Goal: Task Accomplishment & Management: Use online tool/utility

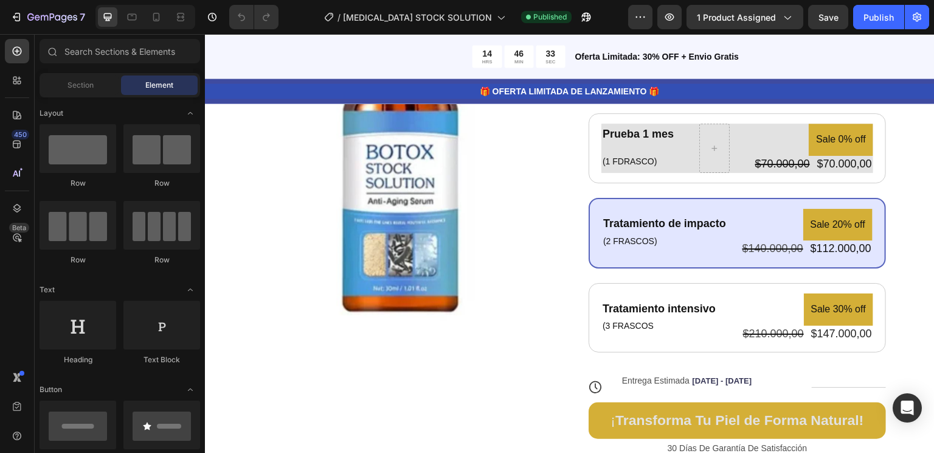
scroll to position [431, 0]
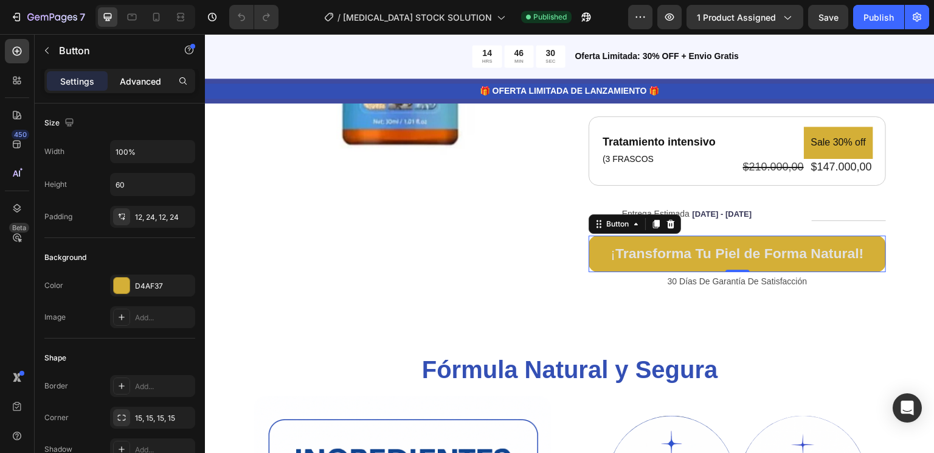
click at [161, 86] on p "Advanced" at bounding box center [140, 81] width 41 height 13
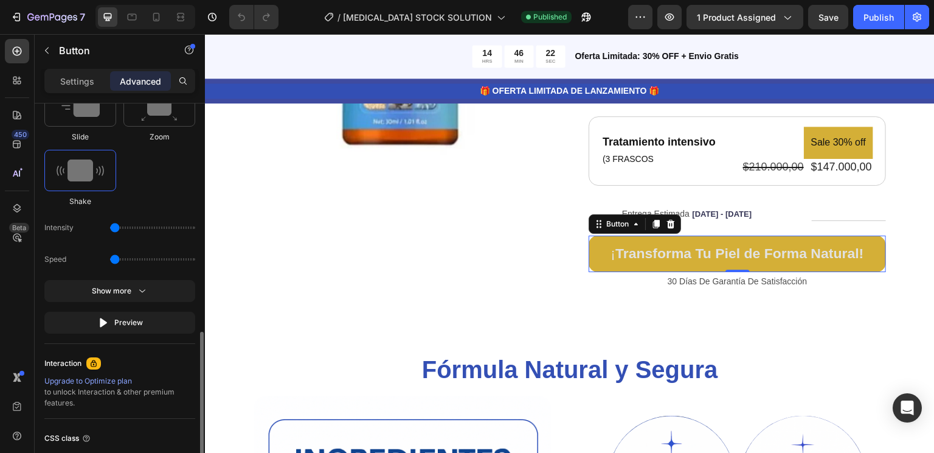
scroll to position [798, 0]
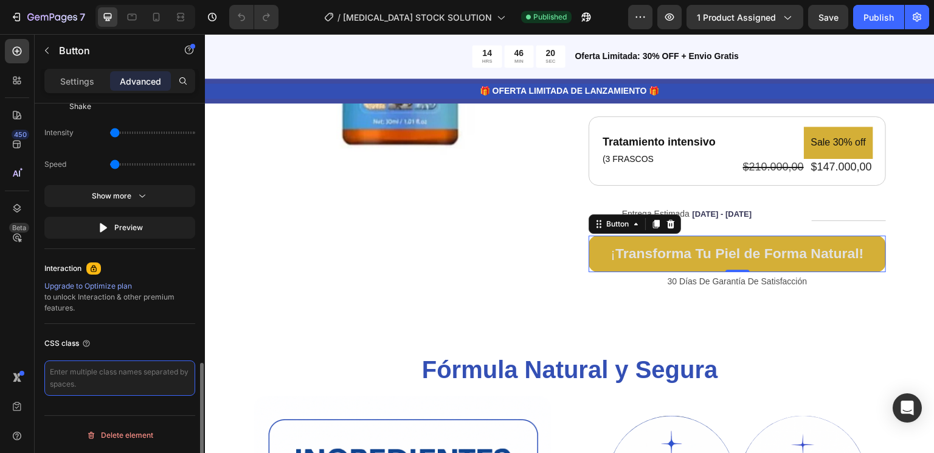
click at [91, 374] on textarea at bounding box center [119, 377] width 151 height 35
paste textarea "_rsi-cod-form-gempages-button-overwrite _rsi-cod-form-is-gempage"
type textarea "_rsi-cod-form-gempages-button-overwrite _rsi-cod-form-is-gempage"
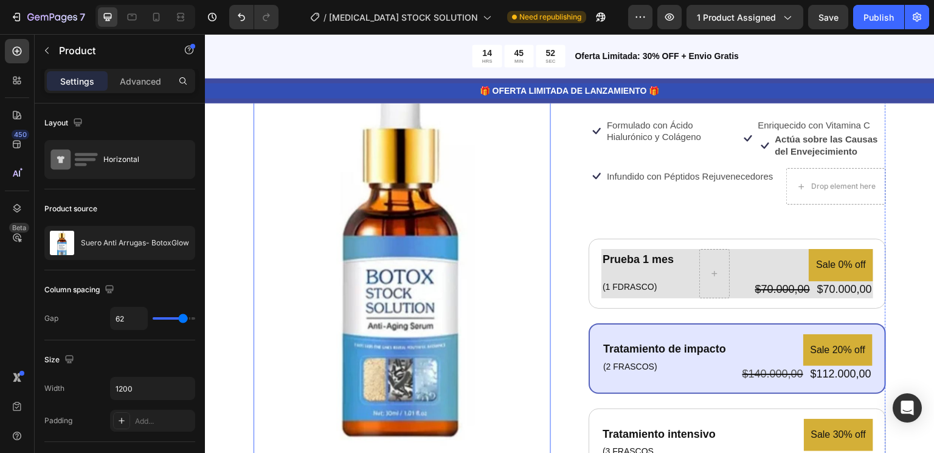
scroll to position [0, 0]
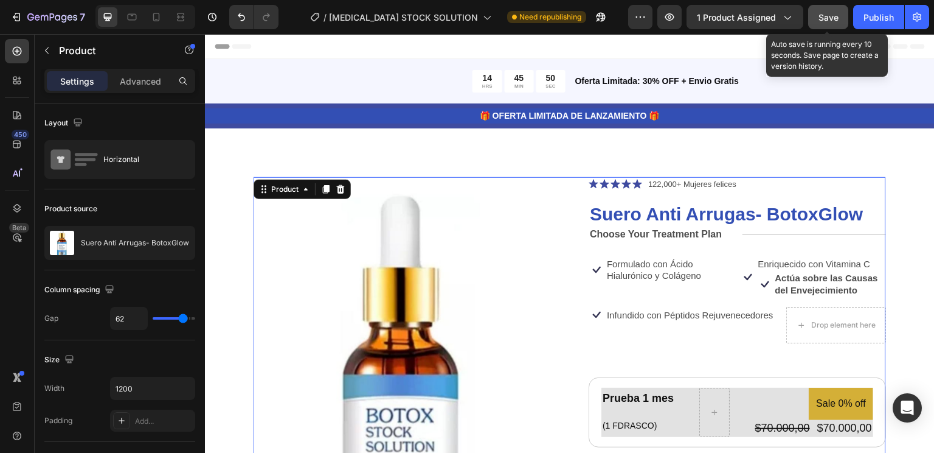
click at [826, 14] on span "Save" at bounding box center [829, 17] width 20 height 10
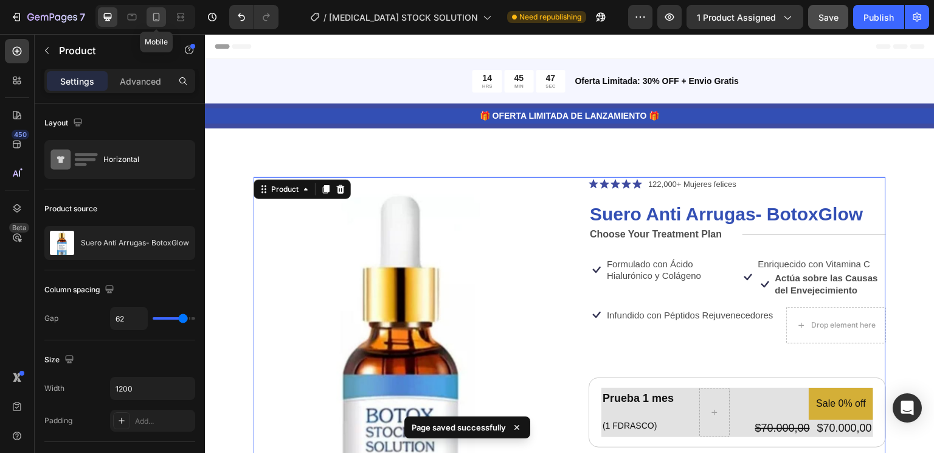
click at [158, 18] on icon at bounding box center [156, 17] width 12 height 12
type input "0"
type input "100%"
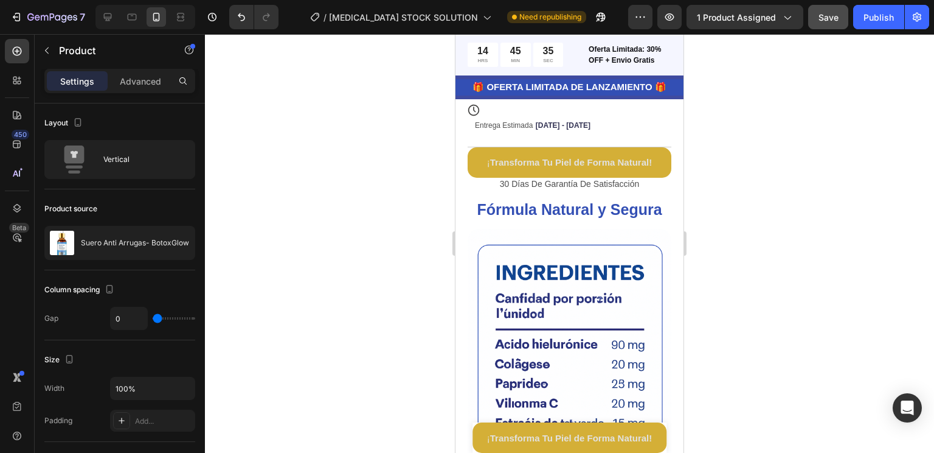
scroll to position [793, 0]
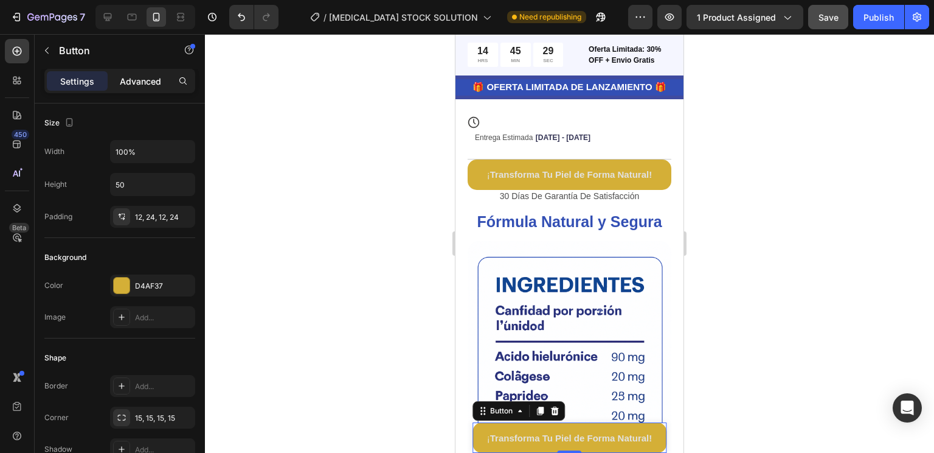
click at [144, 88] on div "Advanced" at bounding box center [140, 80] width 61 height 19
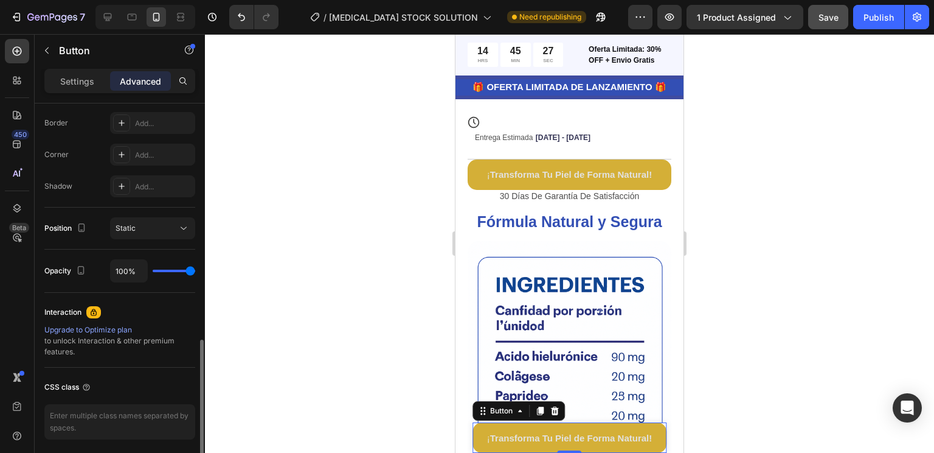
scroll to position [384, 0]
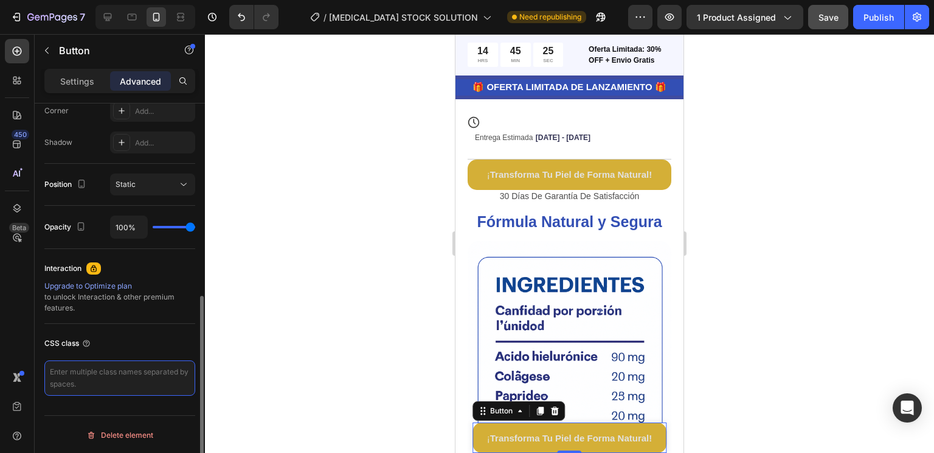
click at [90, 377] on textarea at bounding box center [119, 377] width 151 height 35
paste textarea "_rsi-cod-form-gempages-button-overwrite _rsi-cod-form-is-gempage"
type textarea "_rsi-cod-form-gempages-button-overwrite _rsi-cod-form-is-gempage"
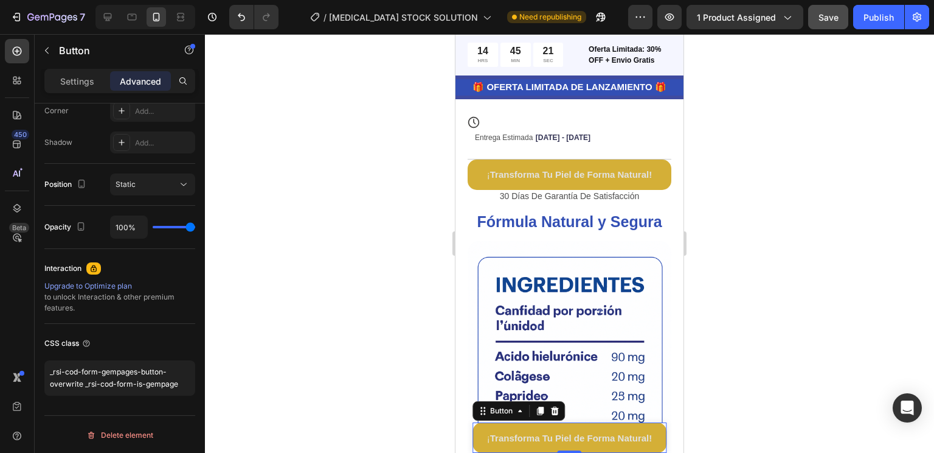
click at [630, 450] on button "¡ Transforma Tu Piel de Forma Natural!" at bounding box center [570, 437] width 194 height 30
click at [399, 276] on div at bounding box center [569, 243] width 729 height 419
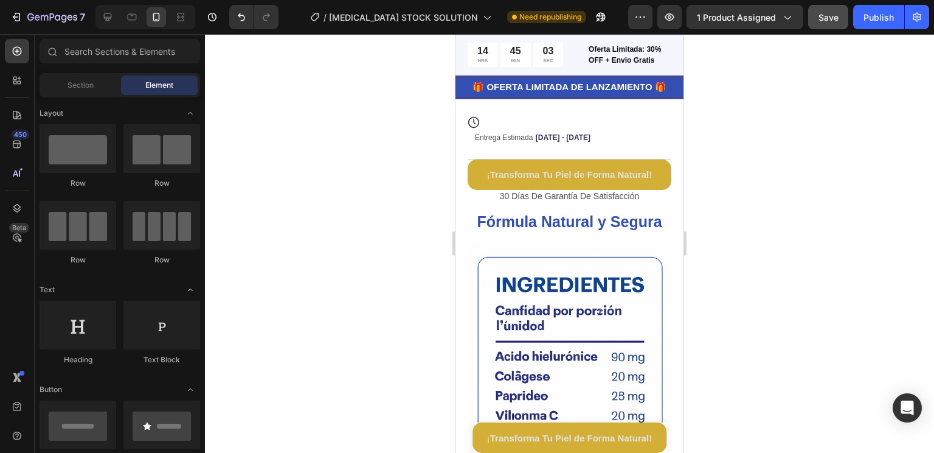
click at [787, 237] on div at bounding box center [569, 243] width 729 height 419
click at [380, 144] on div at bounding box center [569, 243] width 729 height 419
click at [860, 136] on div at bounding box center [569, 243] width 729 height 419
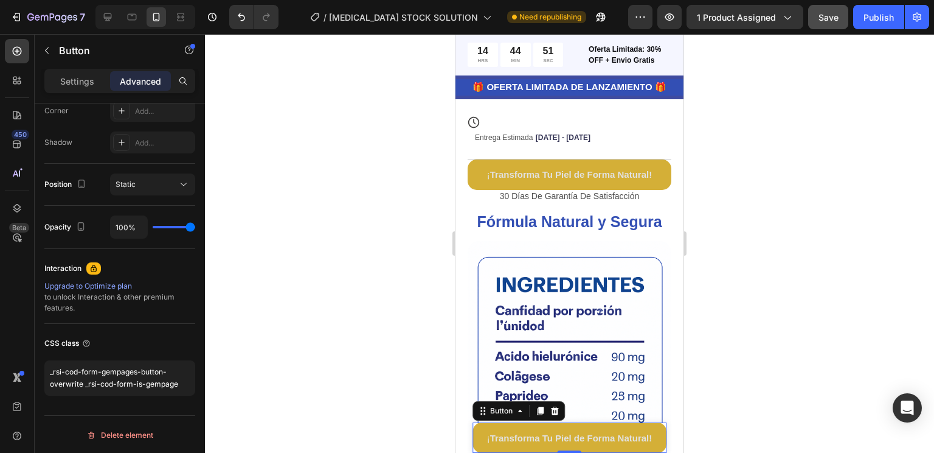
click at [393, 310] on div at bounding box center [569, 243] width 729 height 419
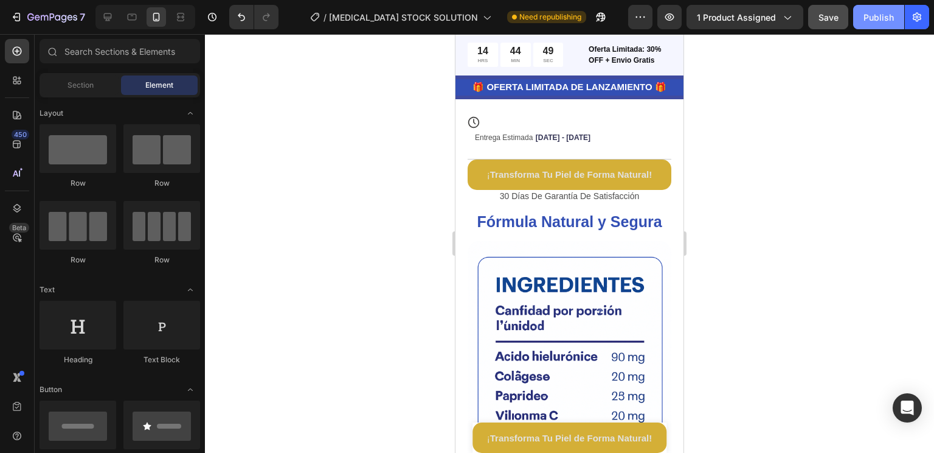
click at [882, 19] on div "Publish" at bounding box center [879, 17] width 30 height 13
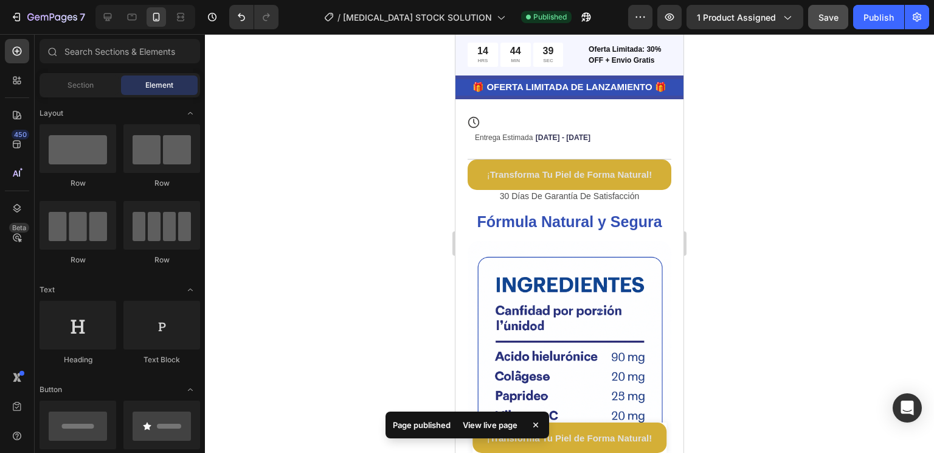
click at [497, 433] on div "View live page" at bounding box center [490, 424] width 69 height 17
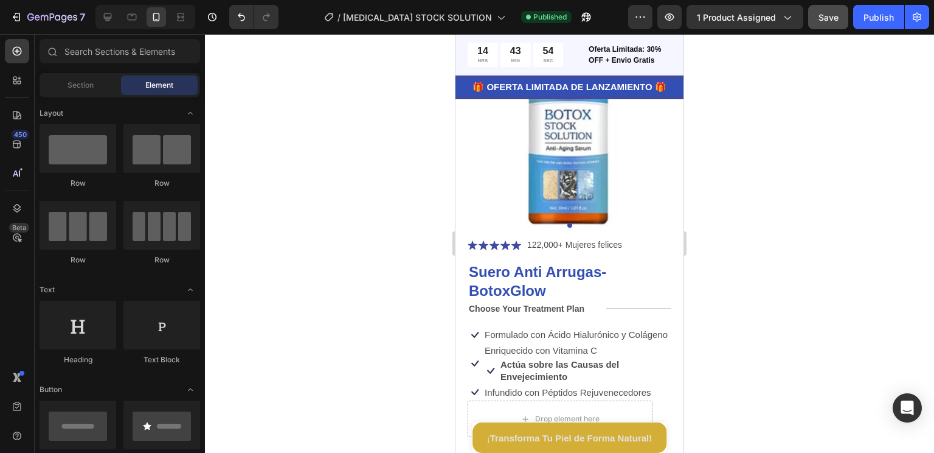
scroll to position [0, 0]
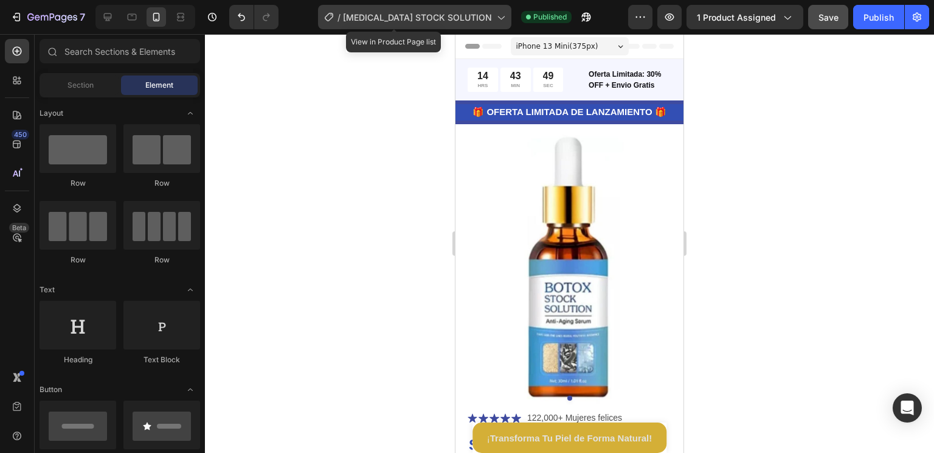
click at [495, 18] on icon at bounding box center [501, 17] width 12 height 12
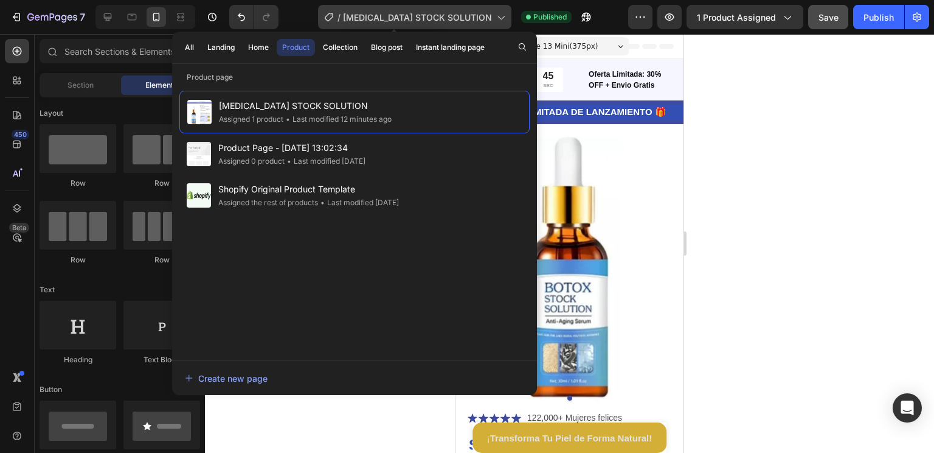
click at [495, 18] on icon at bounding box center [501, 17] width 12 height 12
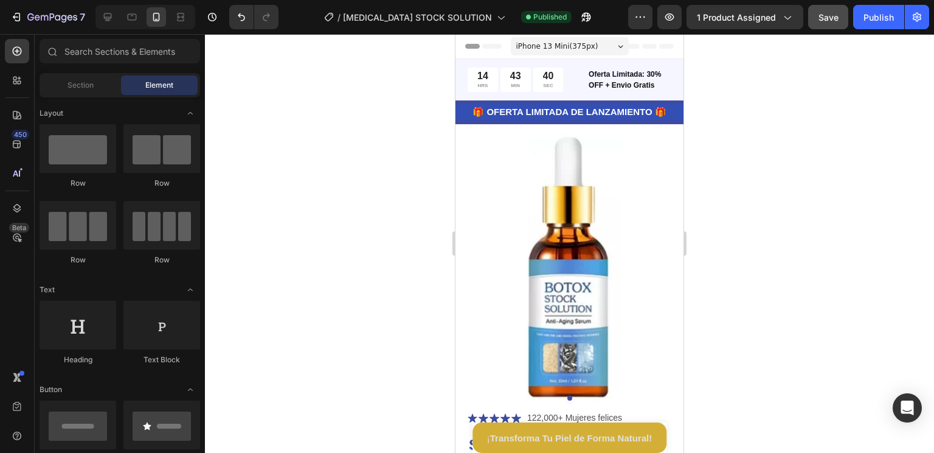
click at [620, 51] on div "iPhone 13 Mini ( 375 px)" at bounding box center [570, 46] width 118 height 18
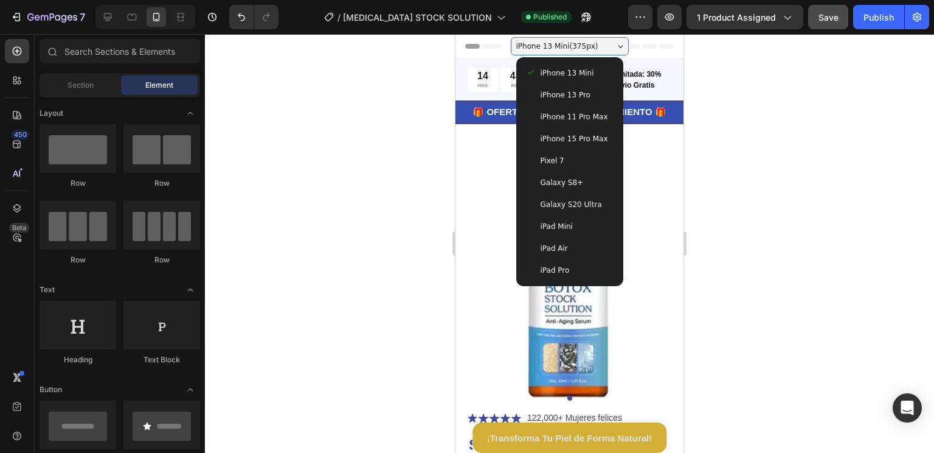
click at [573, 95] on span "iPhone 13 Pro" at bounding box center [566, 95] width 50 height 12
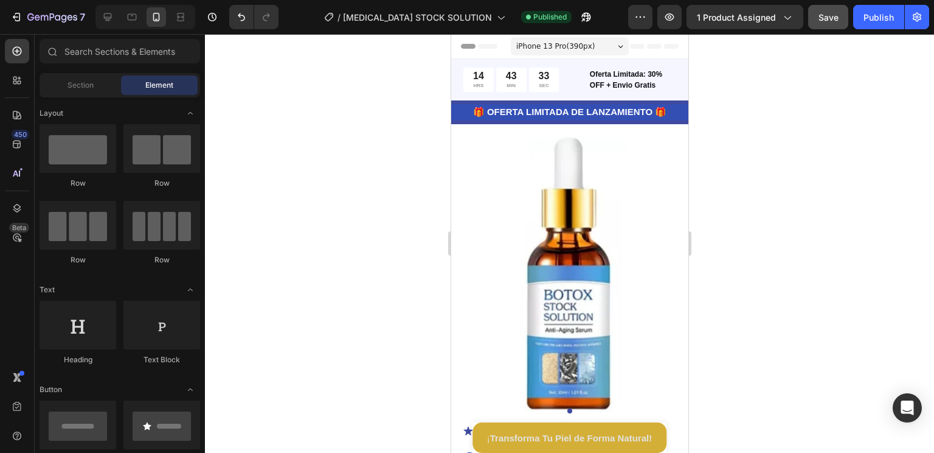
click at [618, 46] on icon at bounding box center [620, 46] width 5 height 2
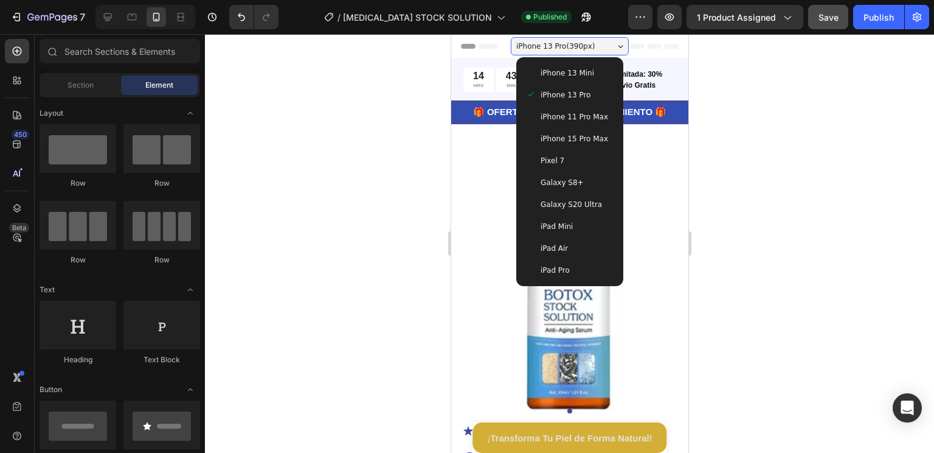
click at [575, 136] on span "iPhone 15 Pro Max" at bounding box center [574, 139] width 68 height 12
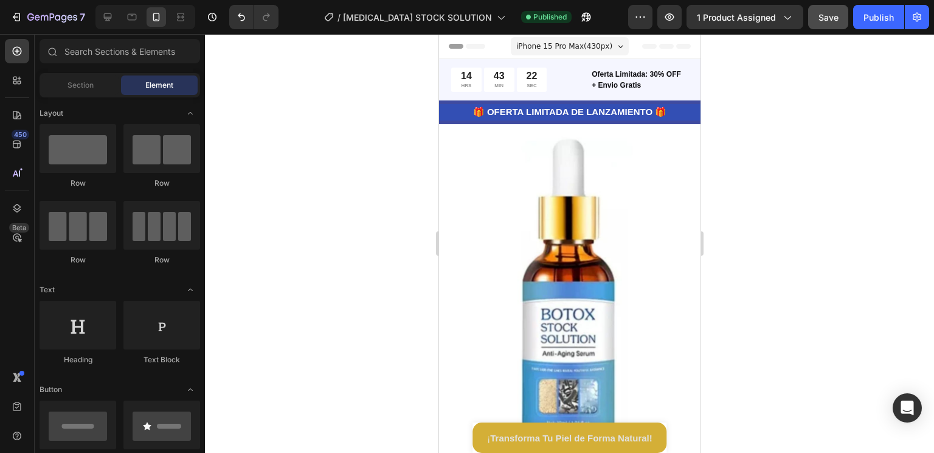
click at [613, 49] on div "iPhone 15 Pro Max ( 430 px)" at bounding box center [569, 46] width 118 height 18
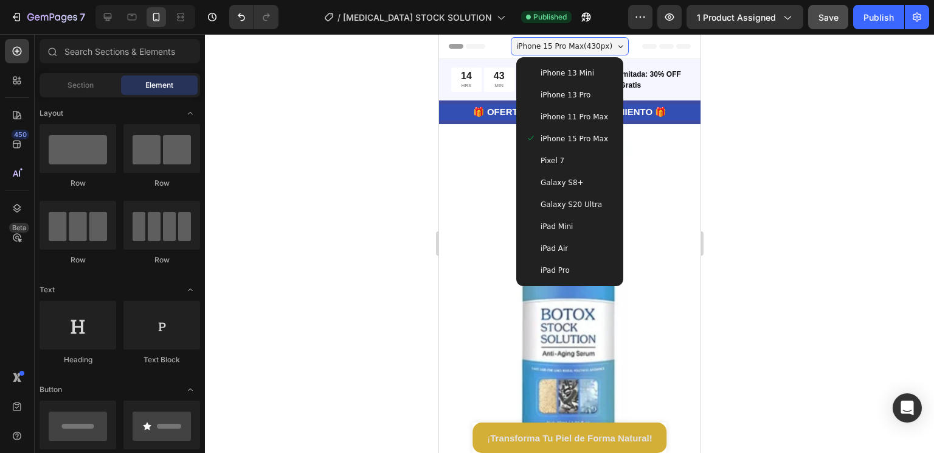
click at [575, 119] on span "iPhone 11 Pro Max" at bounding box center [574, 117] width 68 height 12
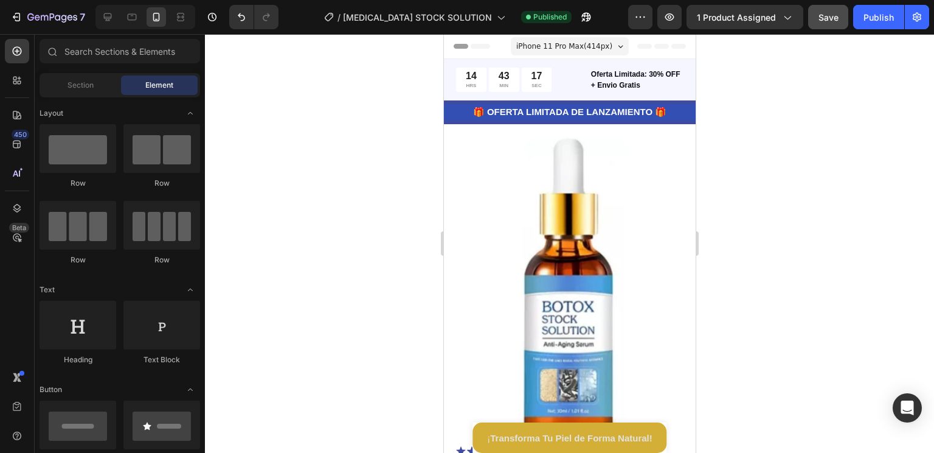
click at [621, 45] on div "iPhone 11 Pro Max ( 414 px)" at bounding box center [569, 46] width 118 height 18
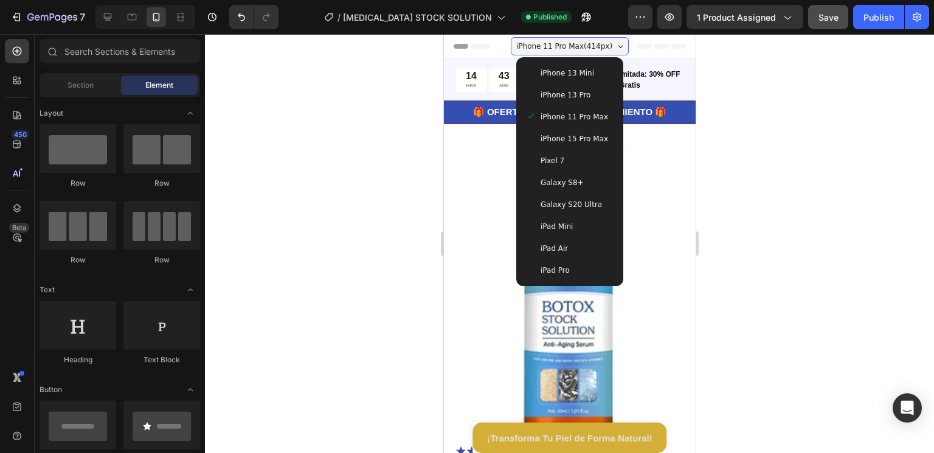
click at [563, 96] on span "iPhone 13 Pro" at bounding box center [565, 95] width 50 height 12
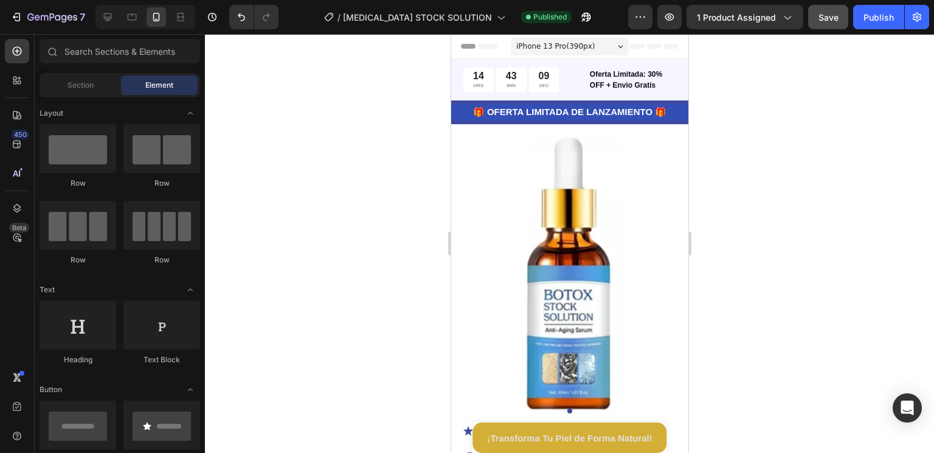
click at [616, 52] on div "iPhone 13 Pro ( 390 px)" at bounding box center [569, 46] width 118 height 18
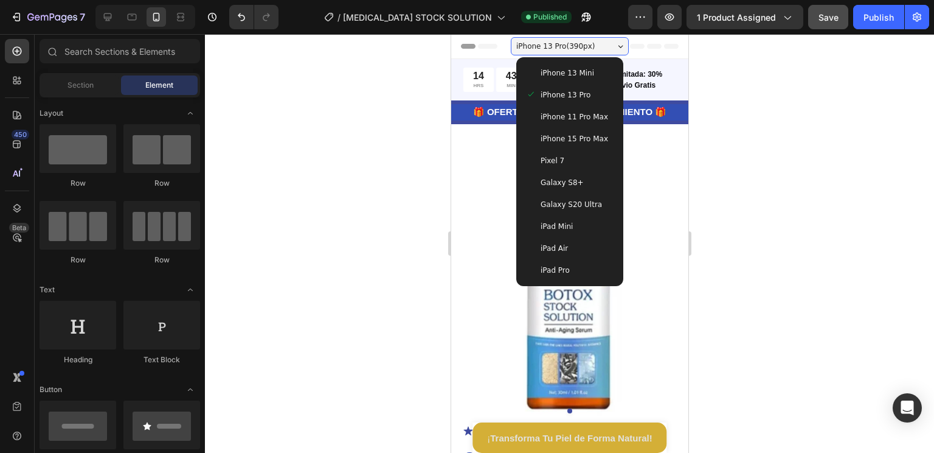
click at [580, 75] on span "iPhone 13 Mini" at bounding box center [567, 73] width 54 height 12
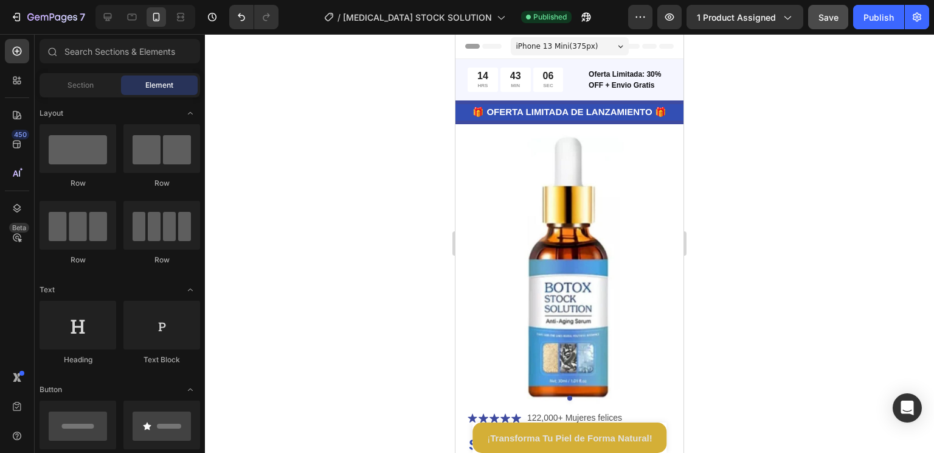
click at [614, 43] on div "iPhone 13 Mini ( 375 px)" at bounding box center [570, 46] width 118 height 18
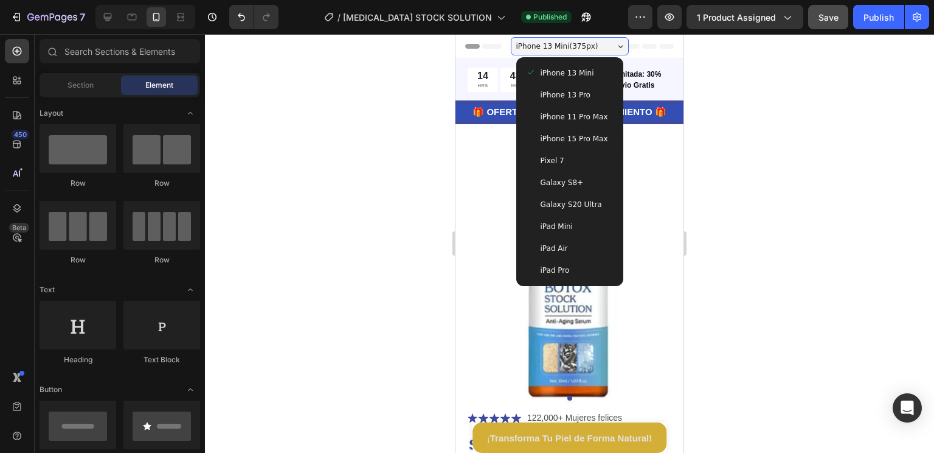
click at [580, 92] on span "iPhone 13 Pro" at bounding box center [566, 95] width 50 height 12
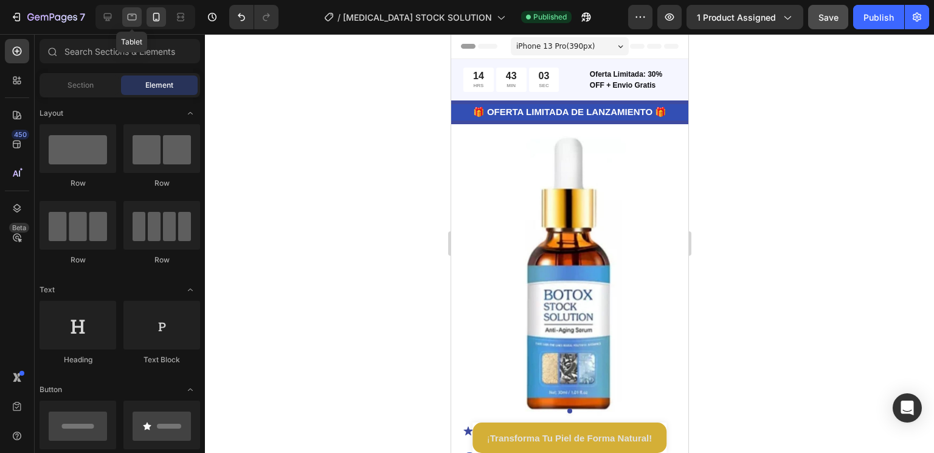
click at [139, 18] on div at bounding box center [131, 16] width 19 height 19
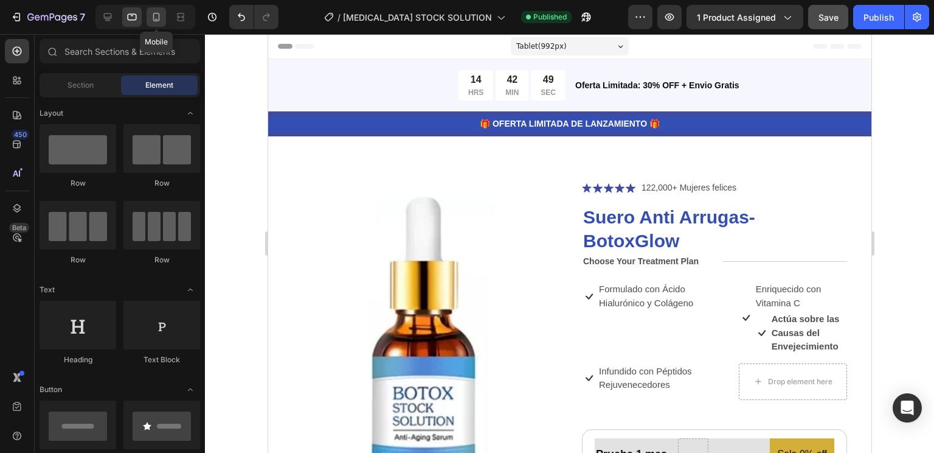
click at [153, 18] on icon at bounding box center [156, 17] width 7 height 9
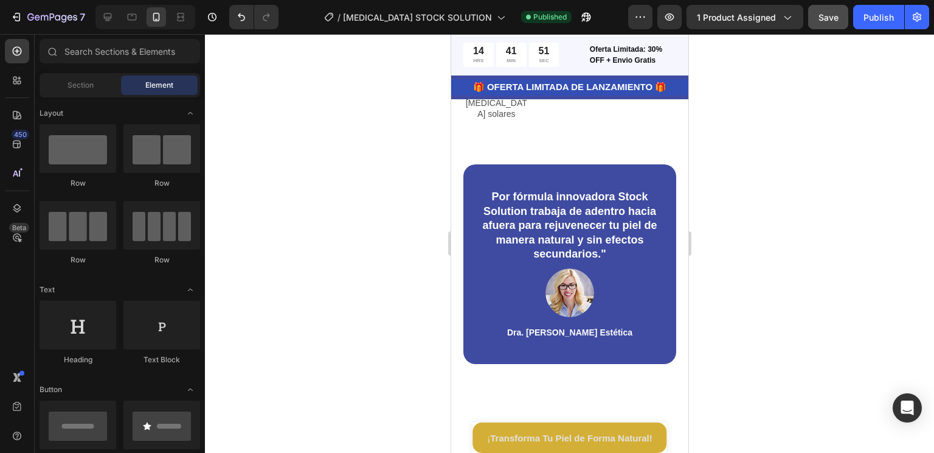
scroll to position [1917, 0]
click at [110, 18] on icon at bounding box center [108, 17] width 8 height 8
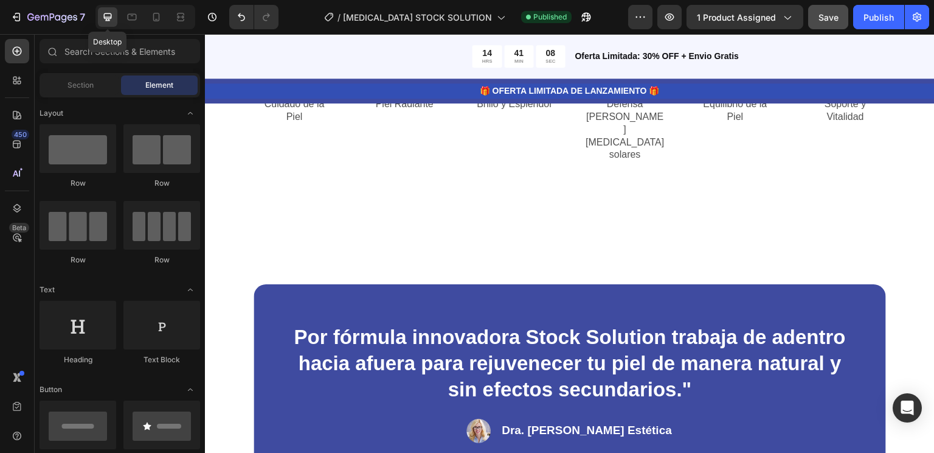
scroll to position [1833, 0]
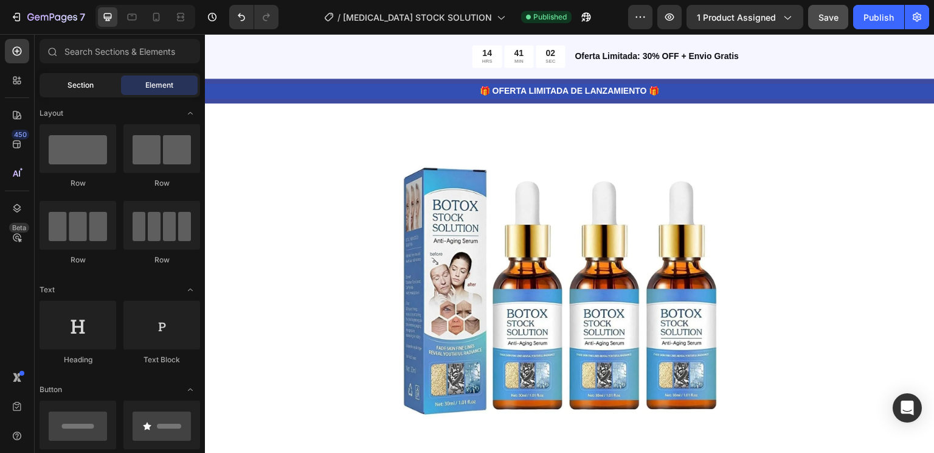
click at [90, 91] on div "Section" at bounding box center [80, 84] width 77 height 19
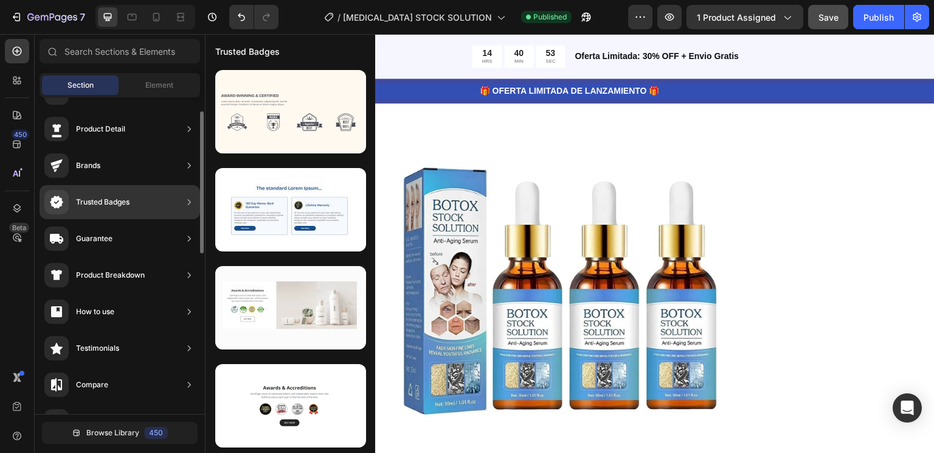
scroll to position [0, 0]
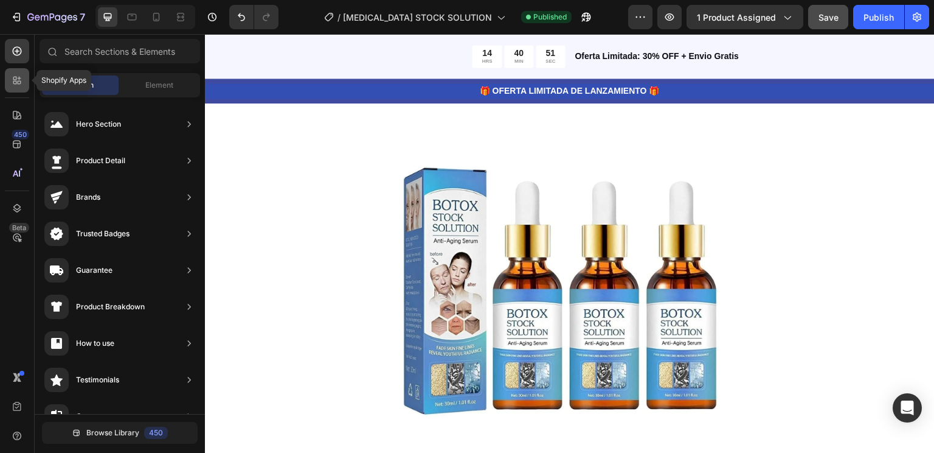
click at [15, 80] on icon at bounding box center [17, 80] width 12 height 12
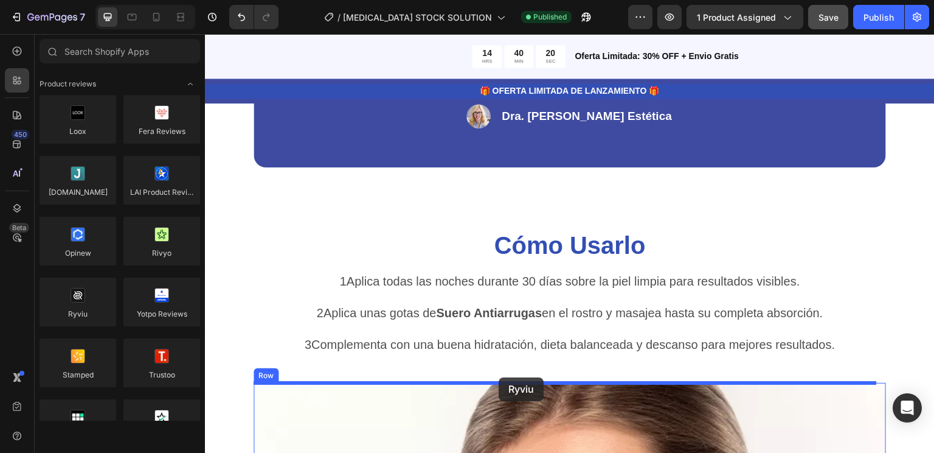
scroll to position [2575, 0]
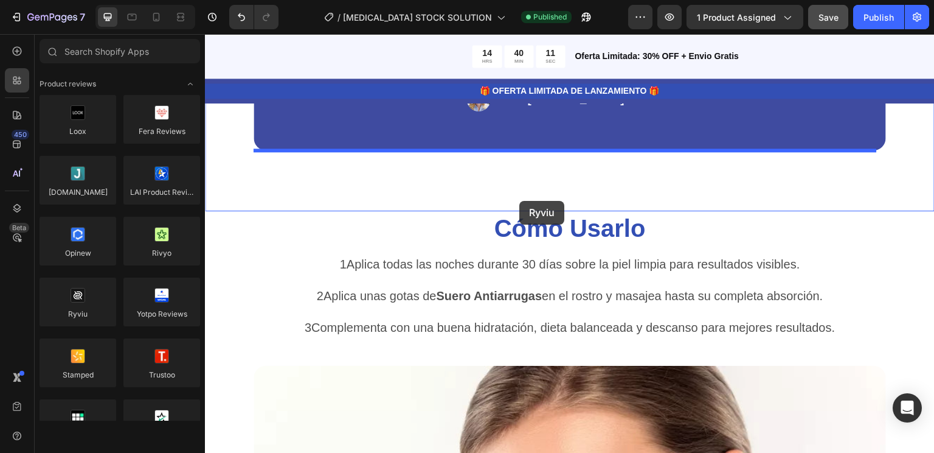
drag, startPoint x: 288, startPoint y: 348, endPoint x: 520, endPoint y: 201, distance: 274.6
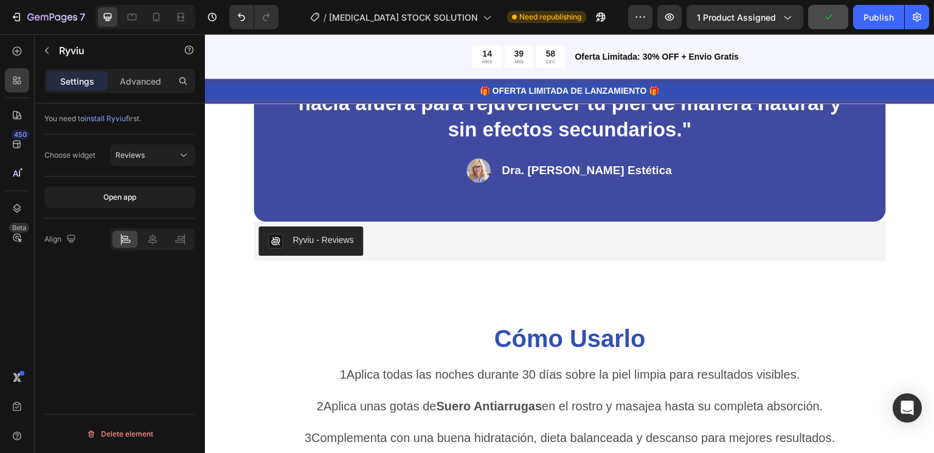
scroll to position [2506, 0]
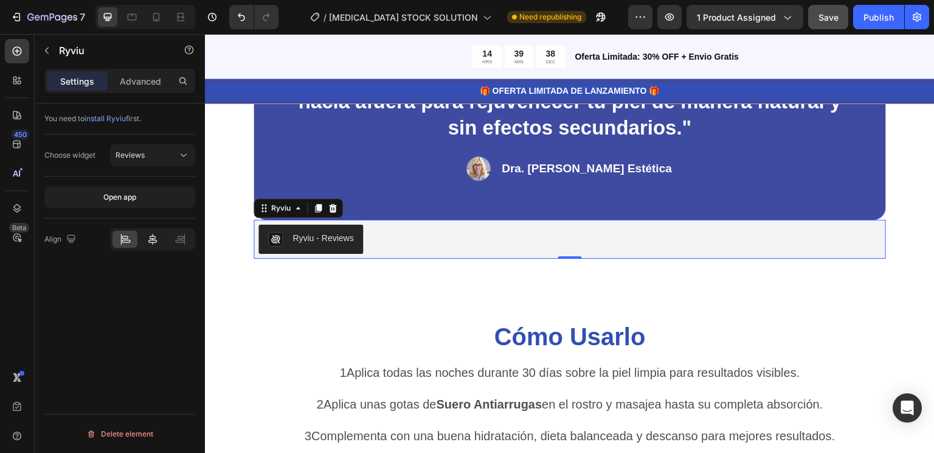
click at [152, 237] on icon at bounding box center [153, 239] width 12 height 12
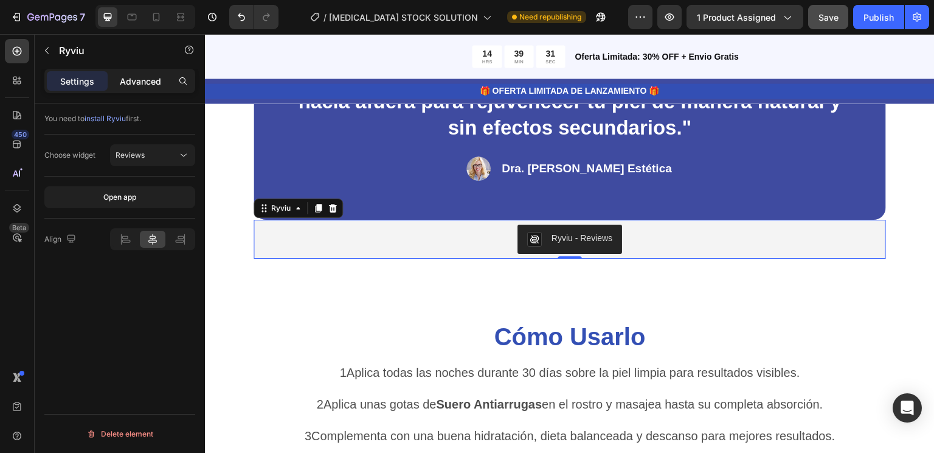
click at [136, 82] on p "Advanced" at bounding box center [140, 81] width 41 height 13
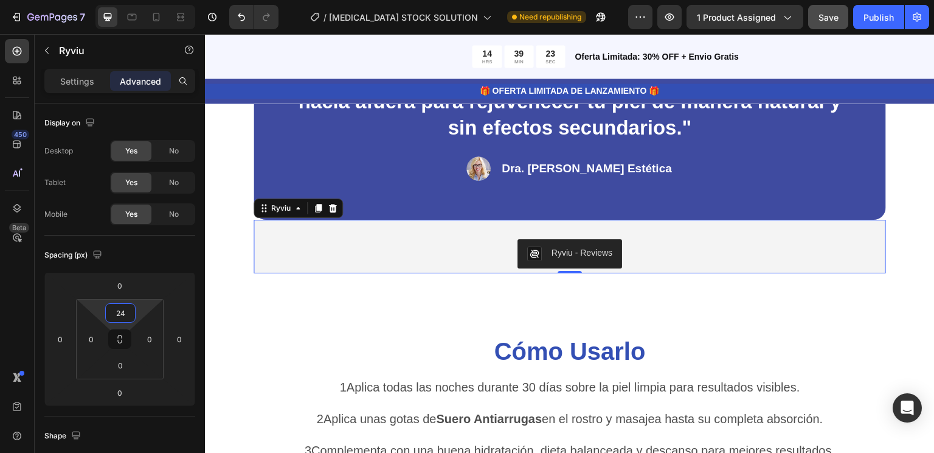
type input "22"
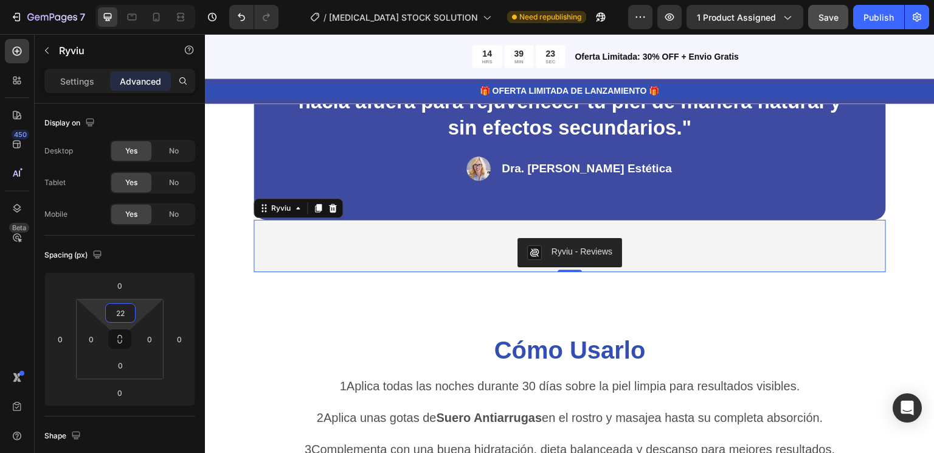
drag, startPoint x: 137, startPoint y: 301, endPoint x: 139, endPoint y: 294, distance: 6.9
click at [139, 0] on html "7 Version history / [MEDICAL_DATA] STOCK SOLUTION Need republishing Preview 1 p…" at bounding box center [467, 0] width 934 height 0
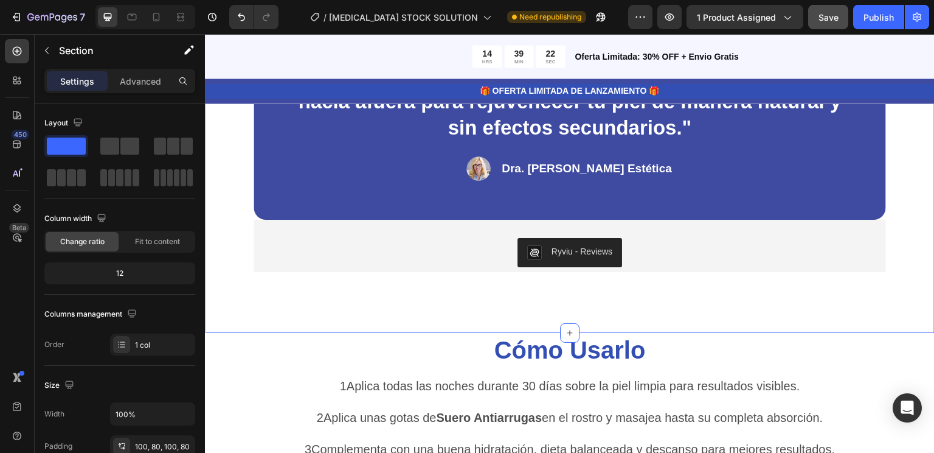
click at [568, 313] on div "Por fórmula innovadora Stock Solution trabaja de adentro hacia afuera para reju…" at bounding box center [570, 148] width 730 height 372
click at [151, 81] on p "Advanced" at bounding box center [140, 81] width 41 height 13
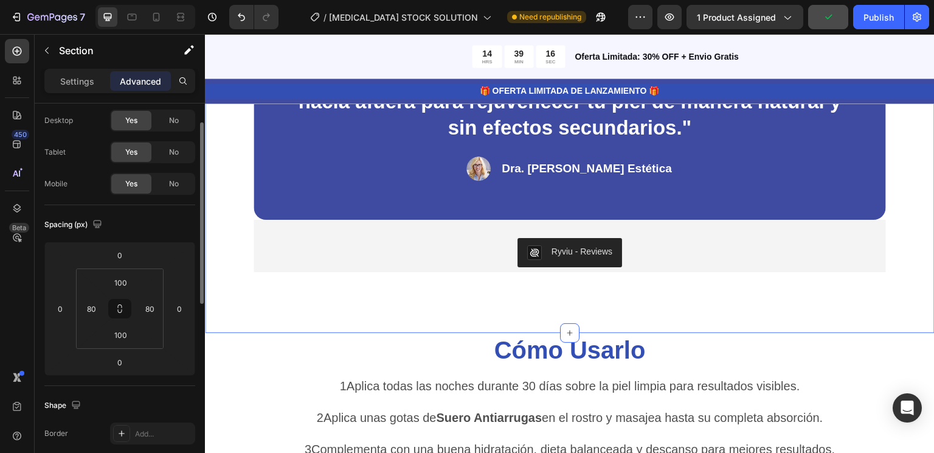
scroll to position [33, 0]
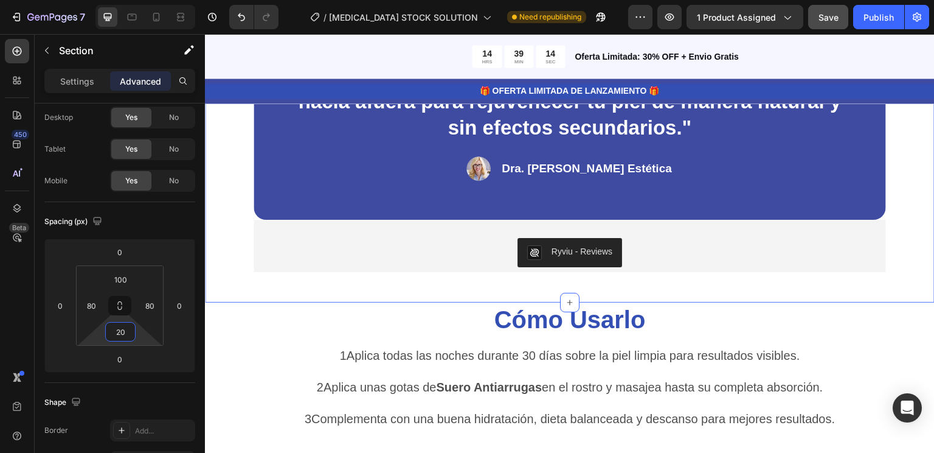
type input "18"
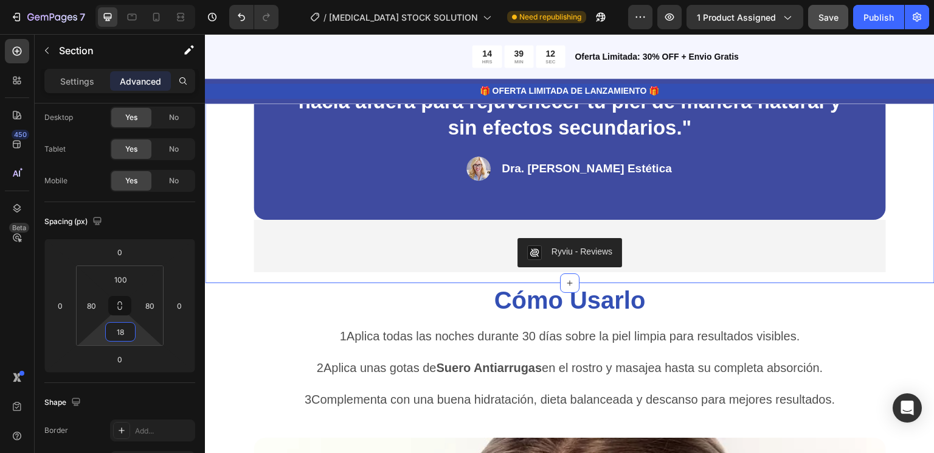
drag, startPoint x: 145, startPoint y: 338, endPoint x: 145, endPoint y: 363, distance: 24.9
click at [145, 0] on html "7 Version history / [MEDICAL_DATA] STOCK SOLUTION Need republishing Preview 1 p…" at bounding box center [467, 0] width 934 height 0
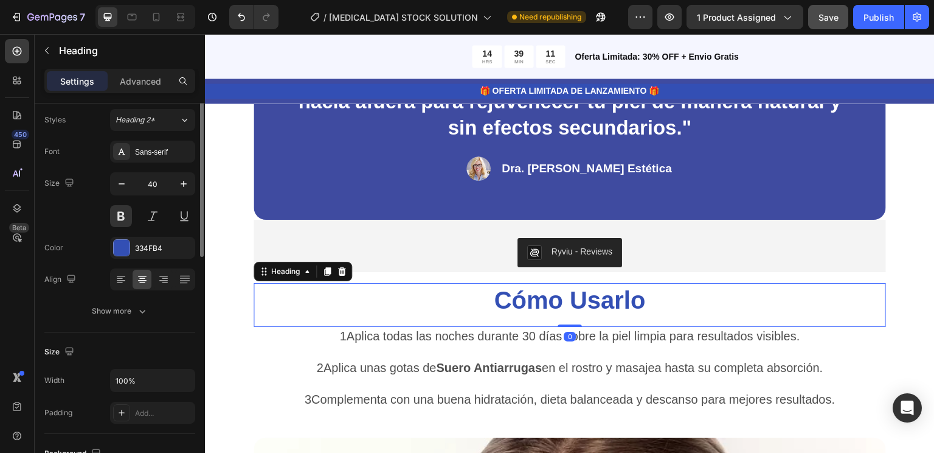
click at [825, 285] on h2 "Cómo Usarlo" at bounding box center [570, 300] width 633 height 34
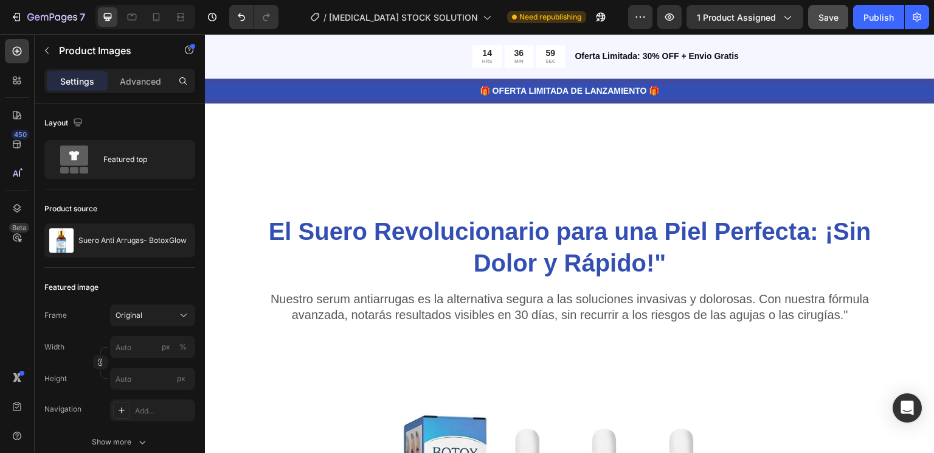
scroll to position [1185, 0]
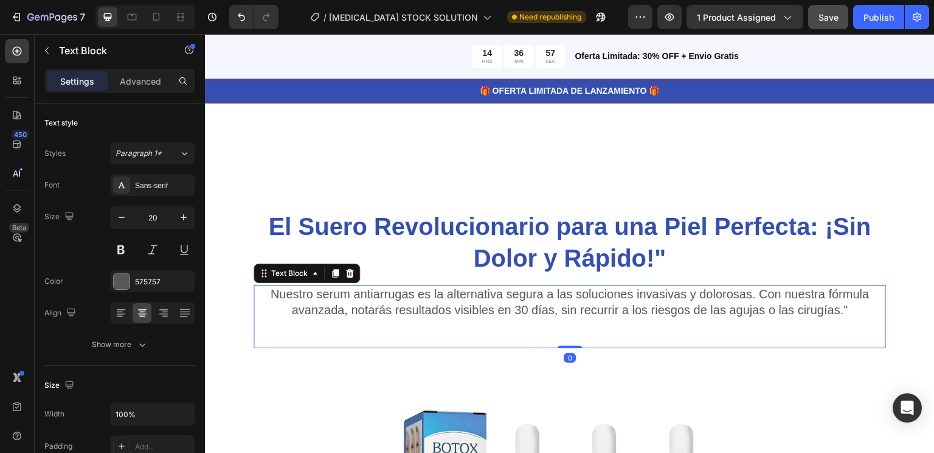
click at [522, 302] on p "Nuestro serum antiarrugas es la alternativa segura a las soluciones invasivas y…" at bounding box center [570, 302] width 630 height 32
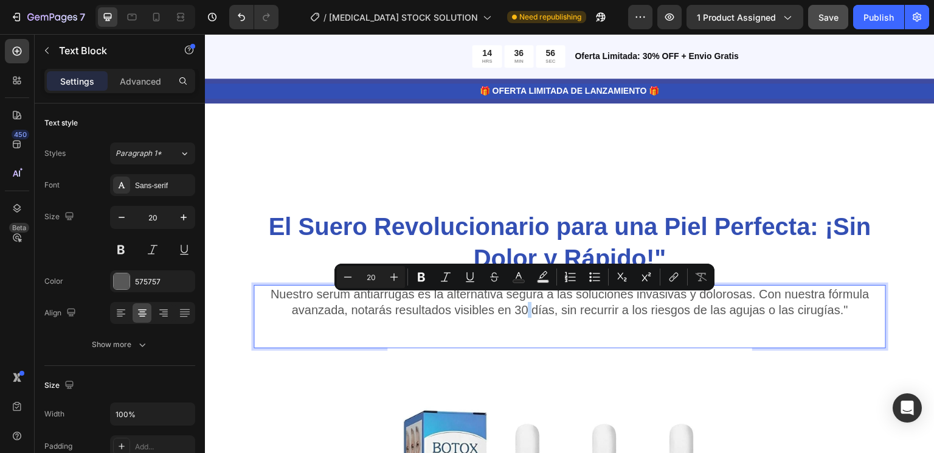
click at [522, 302] on p "Nuestro serum antiarrugas es la alternativa segura a las soluciones invasivas y…" at bounding box center [570, 302] width 630 height 32
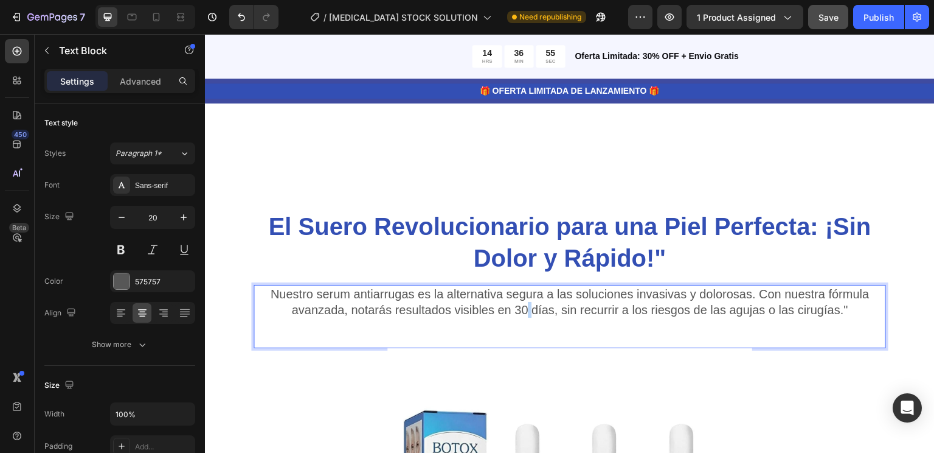
click at [522, 302] on p "Nuestro serum antiarrugas es la alternativa segura a las soluciones invasivas y…" at bounding box center [570, 302] width 630 height 32
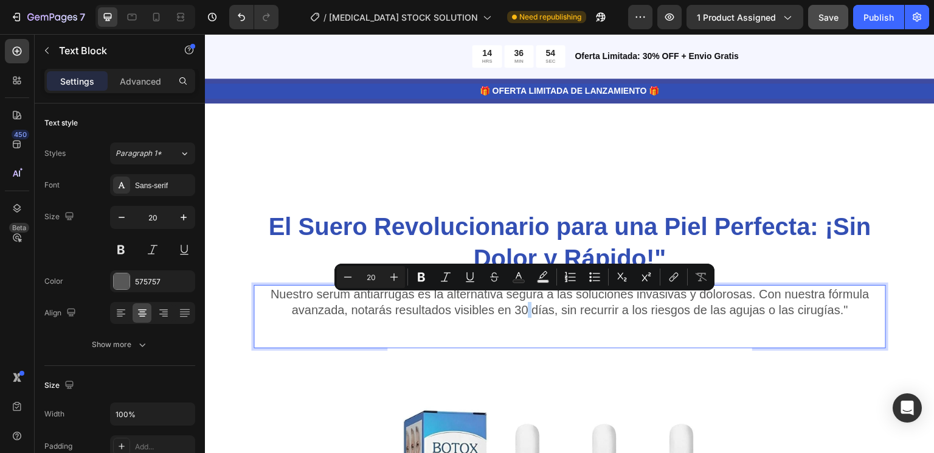
click at [532, 313] on div "Nuestro serum antiarrugas es la alternativa segura a las soluciones invasivas y…" at bounding box center [570, 316] width 633 height 63
click at [523, 303] on p "Nuestro serum antiarrugas es la alternativa segura a las soluciones invasivas y…" at bounding box center [570, 302] width 630 height 32
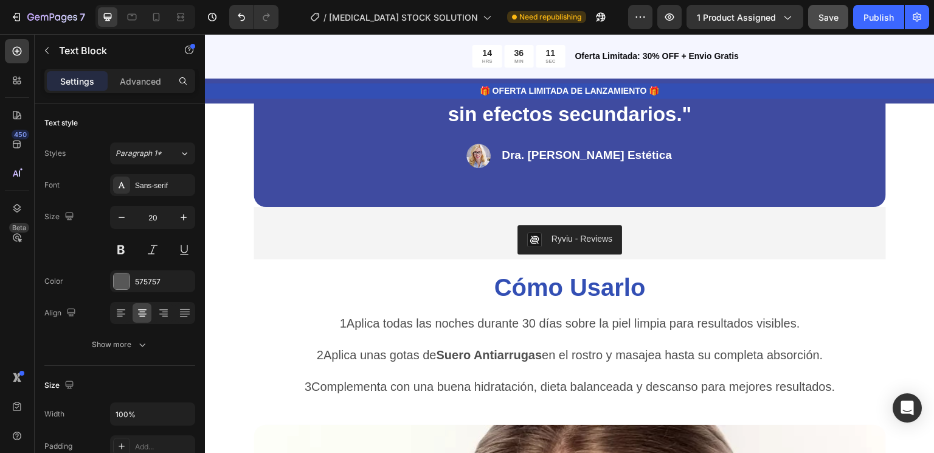
scroll to position [2202, 0]
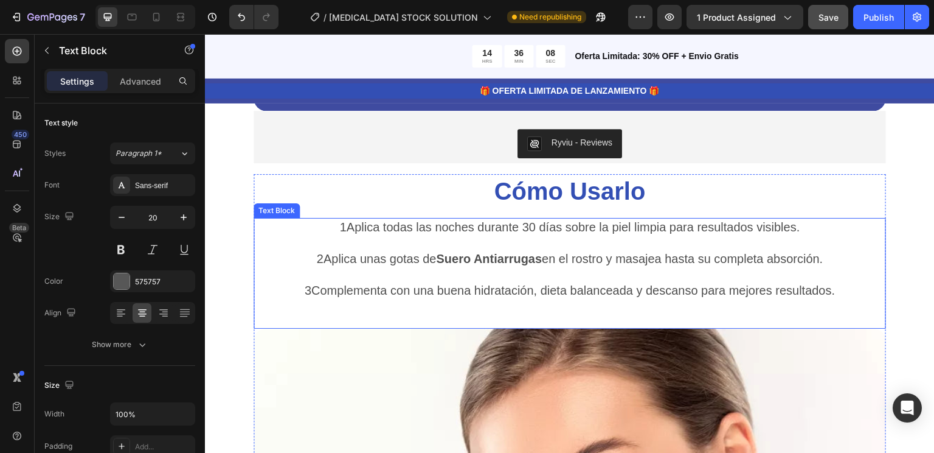
click at [533, 226] on p "1Aplica todas las noches durante 30 días sobre la piel limpia para resultados v…" at bounding box center [570, 227] width 630 height 16
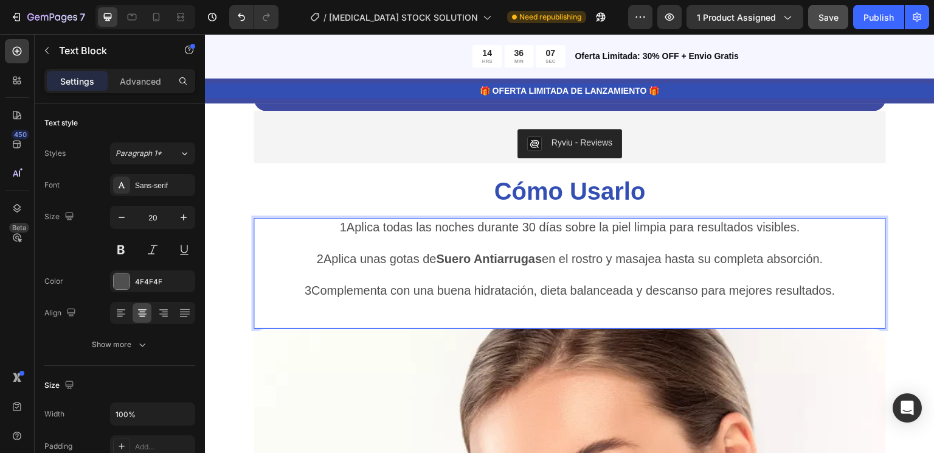
click at [531, 225] on p "1Aplica todas las noches durante 30 días sobre la piel limpia para resultados v…" at bounding box center [570, 227] width 630 height 16
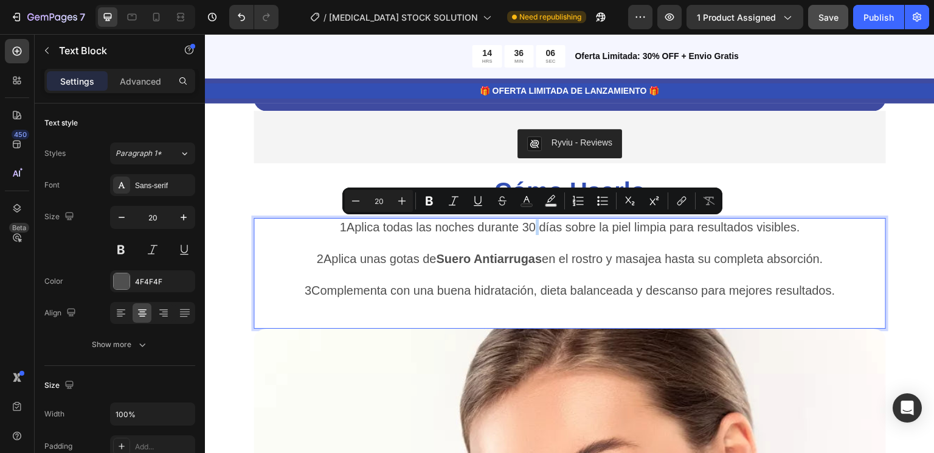
click at [531, 225] on p "1Aplica todas las noches durante 30 días sobre la piel limpia para resultados v…" at bounding box center [570, 227] width 630 height 16
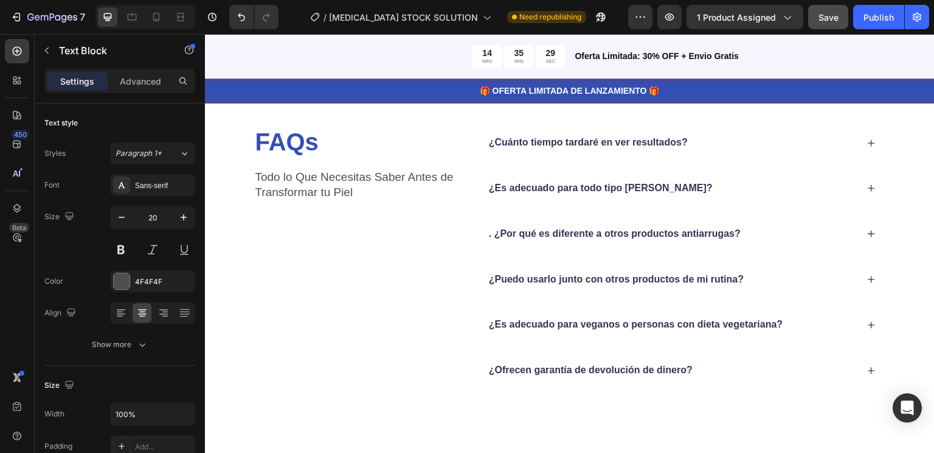
scroll to position [3471, 0]
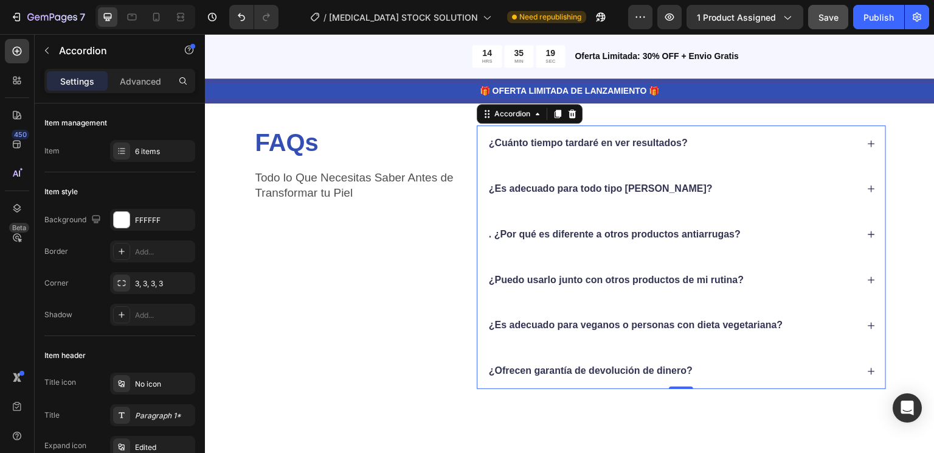
click at [658, 161] on div "¿Cuánto tiempo tardaré en ver resultados?" at bounding box center [682, 143] width 408 height 36
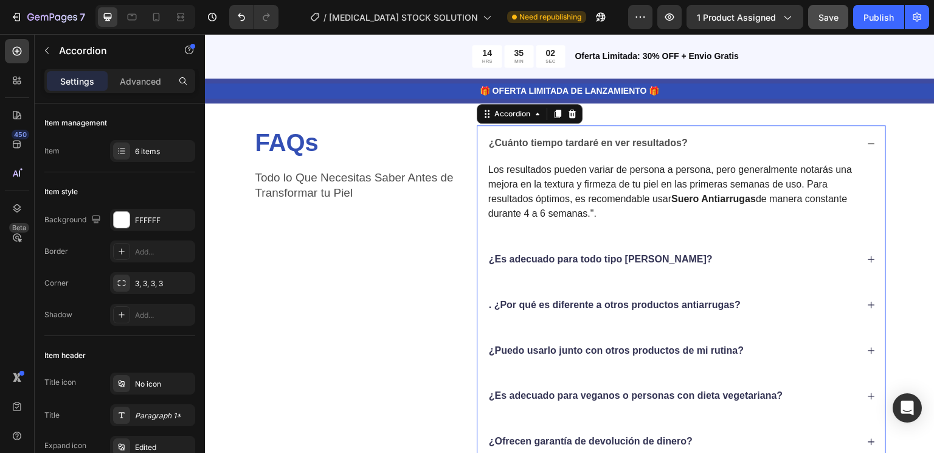
click at [620, 277] on div "¿Es adecuado para todo tipo [PERSON_NAME]?" at bounding box center [682, 260] width 408 height 36
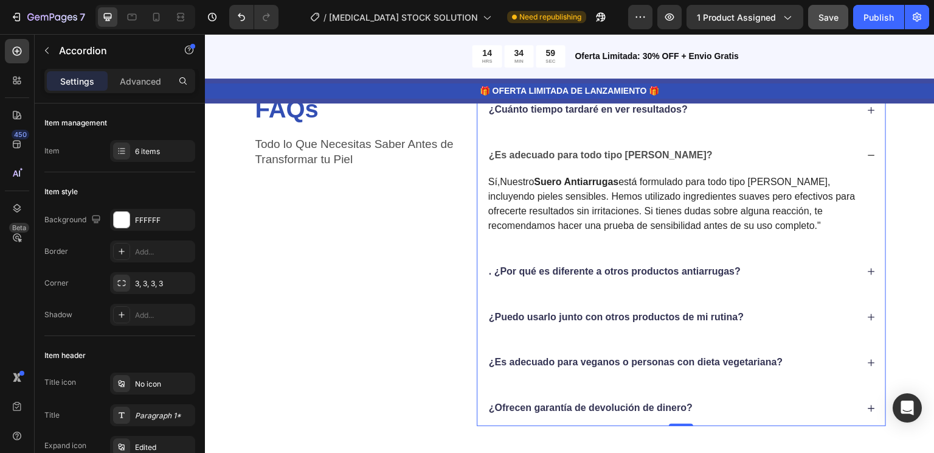
scroll to position [3541, 0]
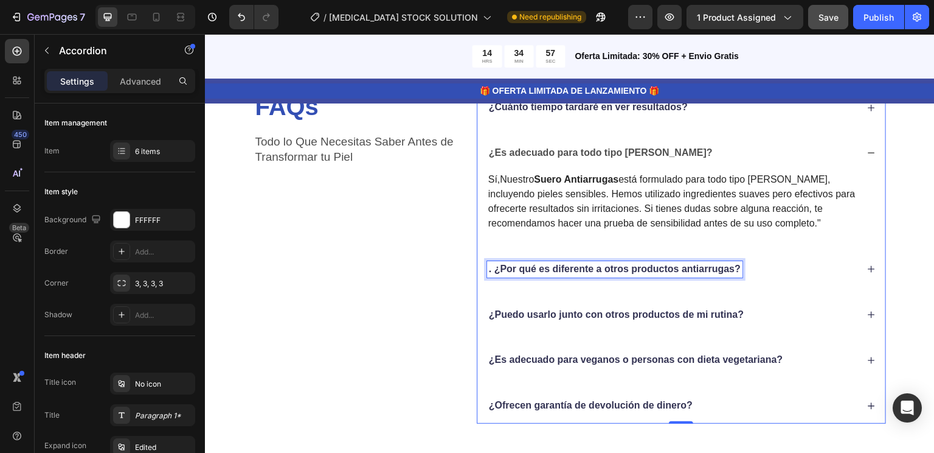
click at [610, 270] on p ". ¿Por qué es diferente a otros productos antiarrugas?" at bounding box center [615, 269] width 252 height 13
click at [605, 270] on p ". ¿Por qué es diferente a otros productos antiarrugas?" at bounding box center [615, 269] width 252 height 13
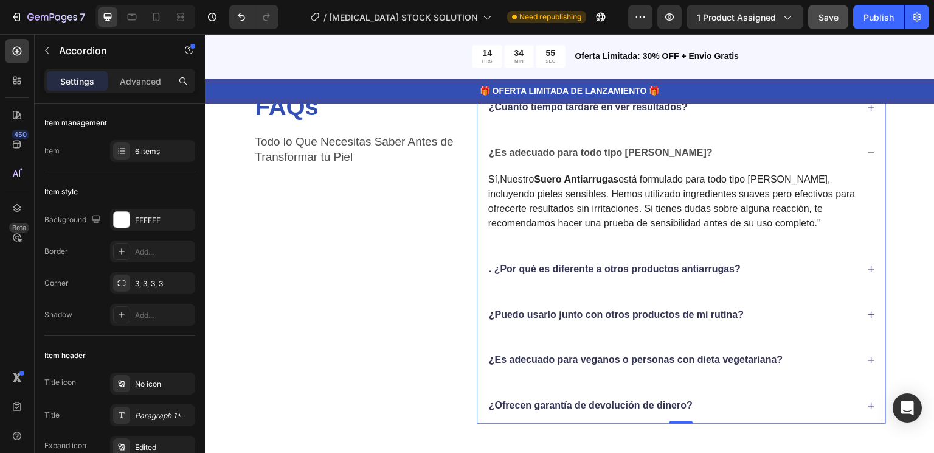
click at [605, 277] on div ". ¿Por qué es diferente a otros productos antiarrugas?" at bounding box center [682, 269] width 408 height 36
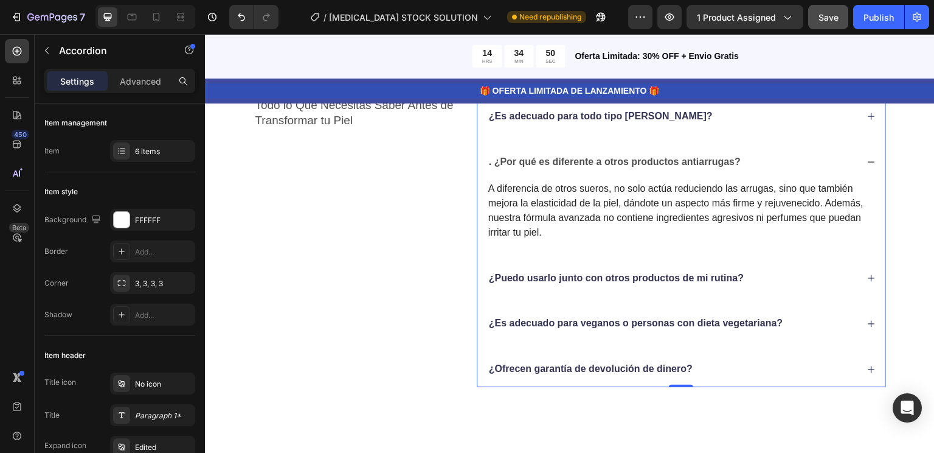
scroll to position [3581, 0]
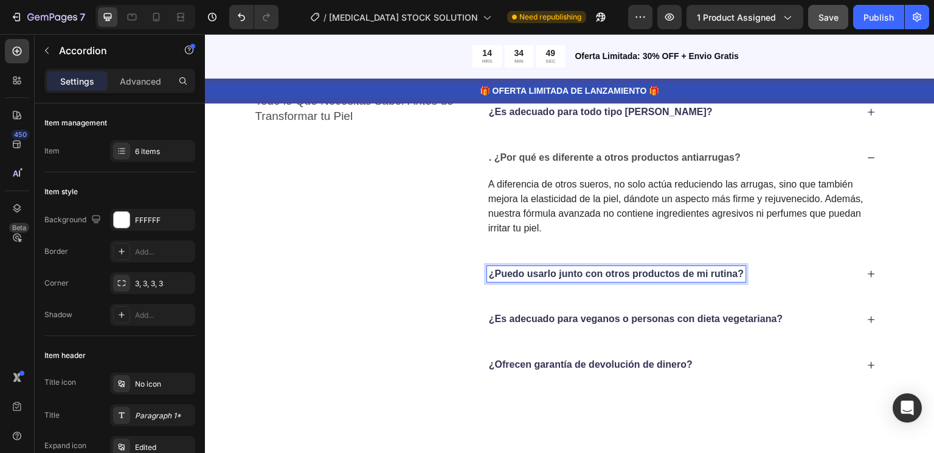
click at [597, 276] on p "¿Puedo usarlo junto con otros productos de mi rutina?" at bounding box center [617, 274] width 256 height 13
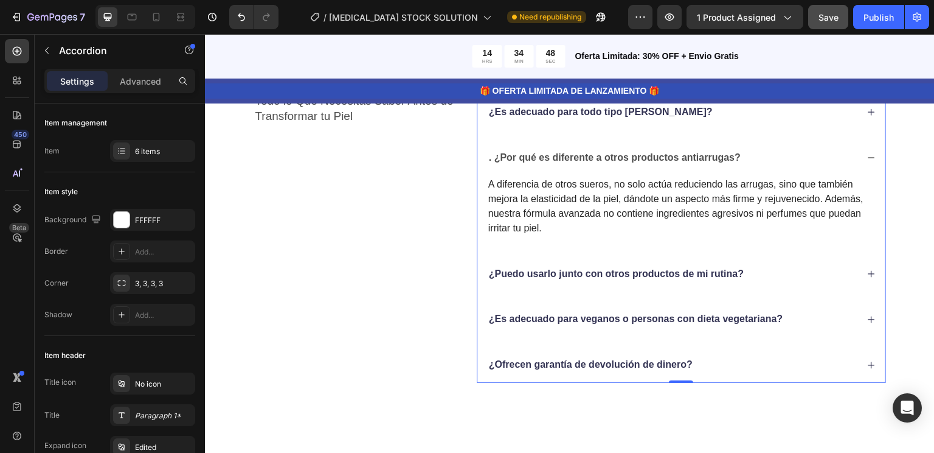
click at [602, 283] on div "¿Puedo usarlo junto con otros productos de mi rutina?" at bounding box center [682, 274] width 408 height 36
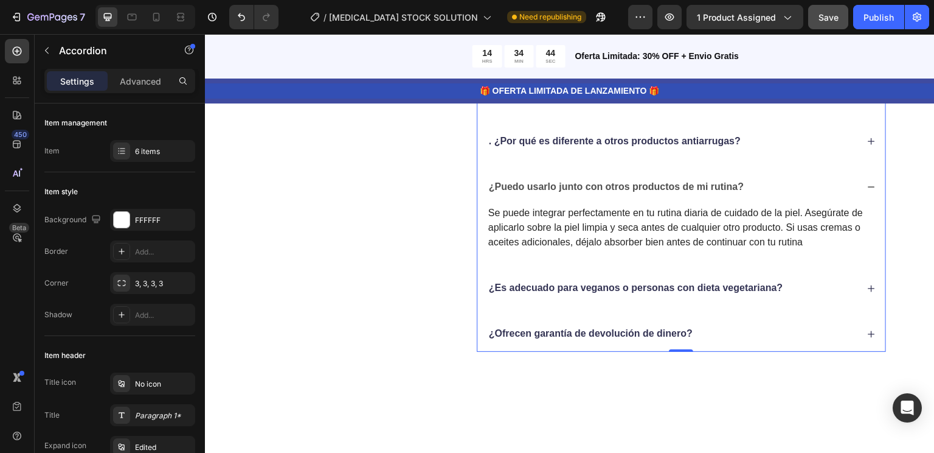
scroll to position [3603, 0]
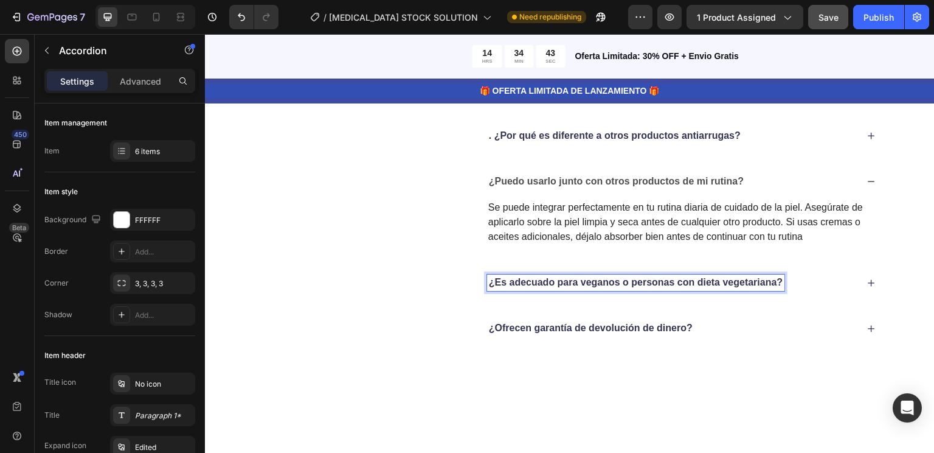
click at [602, 283] on p "¿Es adecuado para veganos o personas con dieta vegetariana?" at bounding box center [636, 282] width 294 height 13
click at [605, 290] on div "¿Es adecuado para veganos o personas con dieta vegetariana?" at bounding box center [682, 283] width 408 height 36
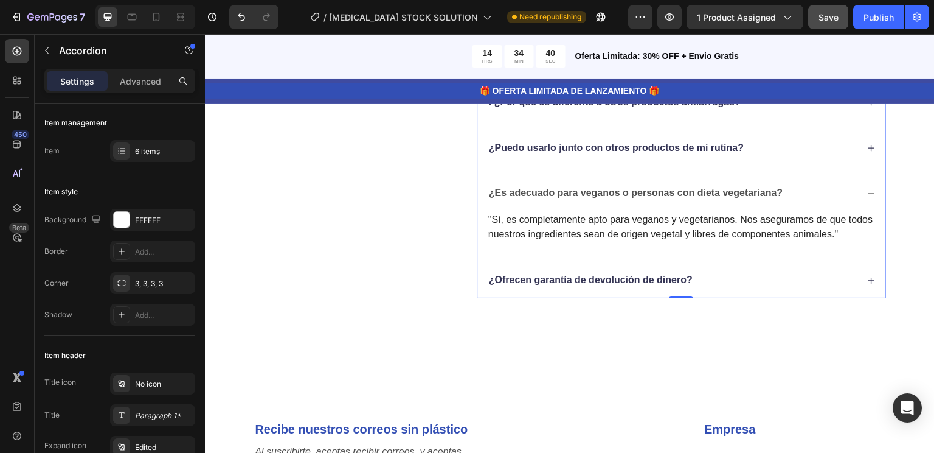
scroll to position [3637, 0]
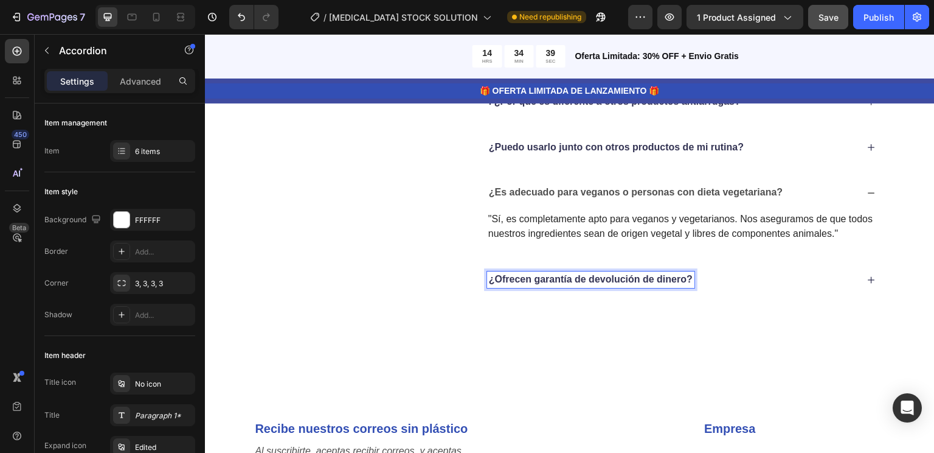
click at [597, 279] on p "¿Ofrecen garantía de devolución de dinero?" at bounding box center [591, 279] width 204 height 13
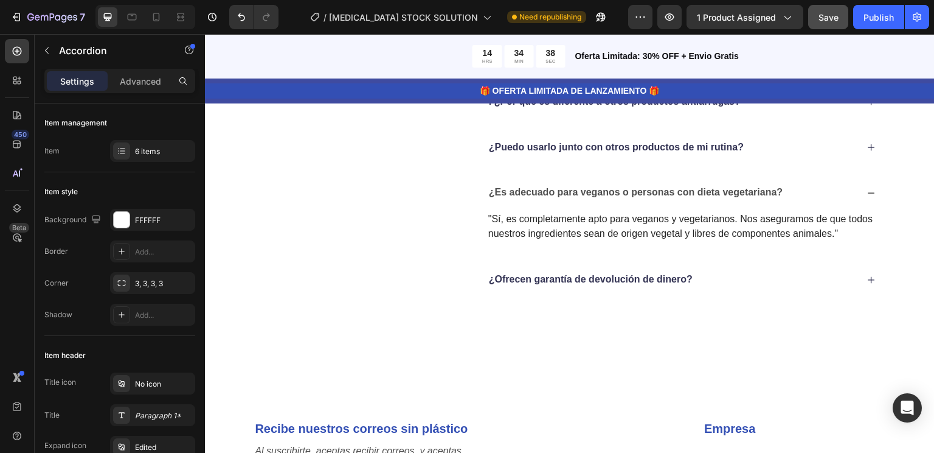
click at [593, 288] on div "¿Ofrecen garantía de devolución de dinero?" at bounding box center [682, 280] width 408 height 36
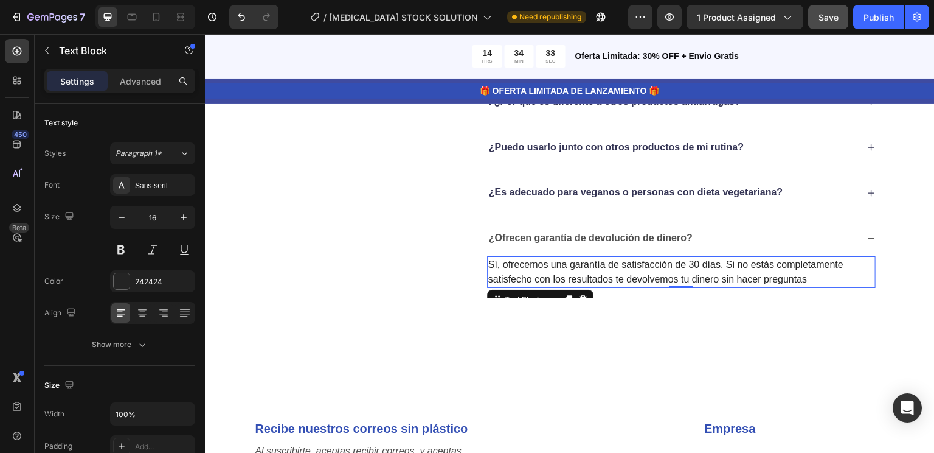
click at [695, 262] on p "Sí, ofrecemos una garantía de satisfacción de 30 días. Si no estás completament…" at bounding box center [682, 271] width 386 height 29
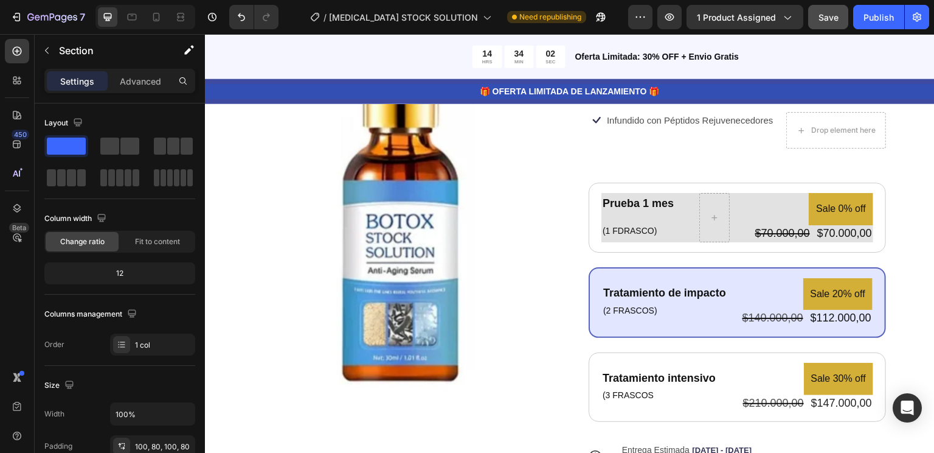
scroll to position [0, 0]
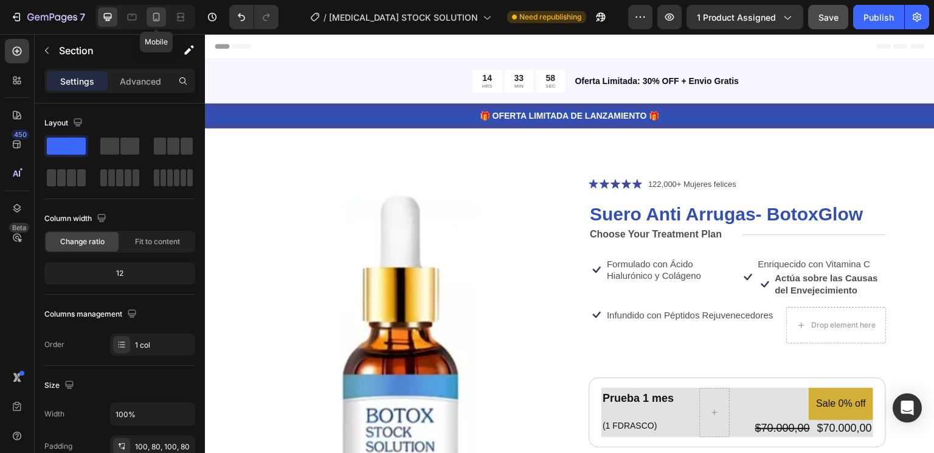
click at [152, 17] on icon at bounding box center [156, 17] width 12 height 12
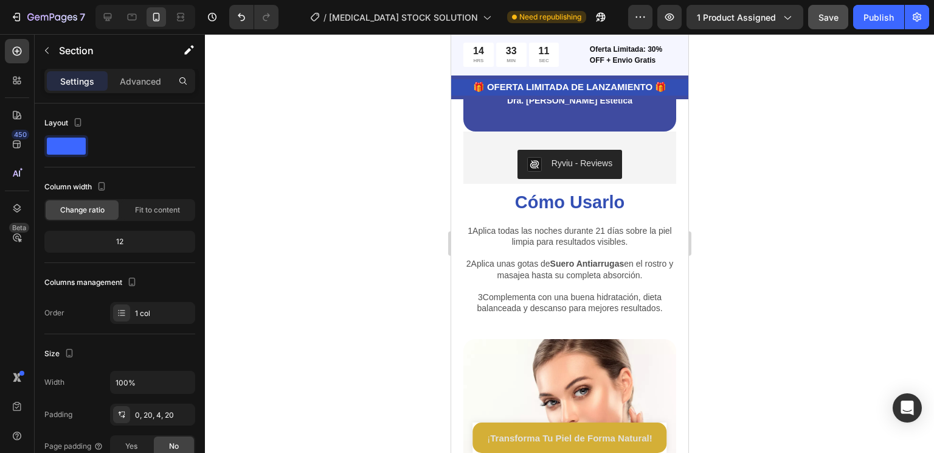
scroll to position [2340, 0]
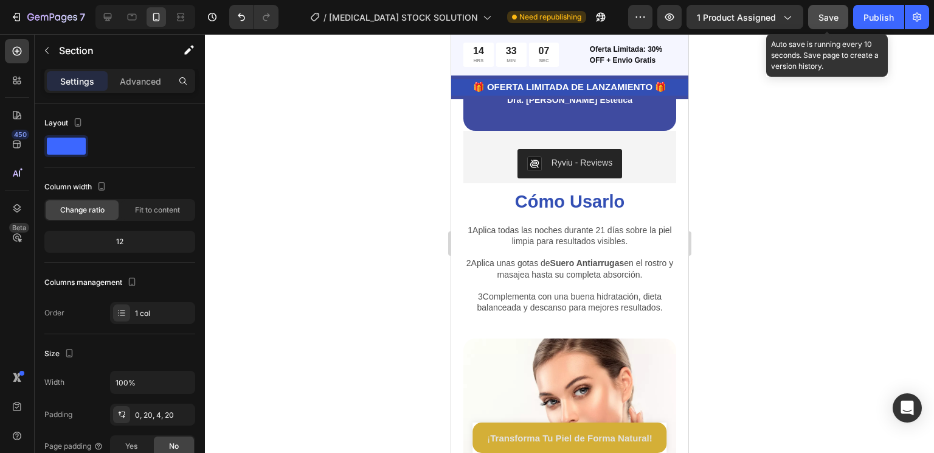
click at [840, 17] on button "Save" at bounding box center [829, 17] width 40 height 24
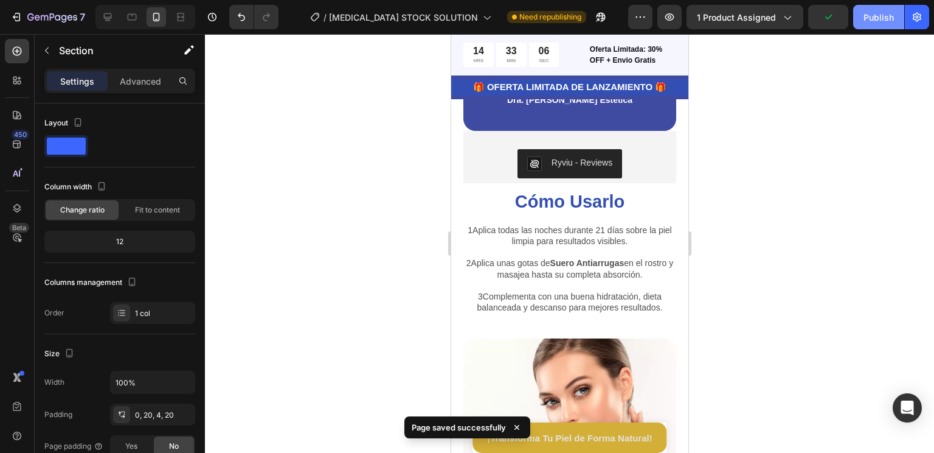
click at [882, 17] on div "Publish" at bounding box center [879, 17] width 30 height 13
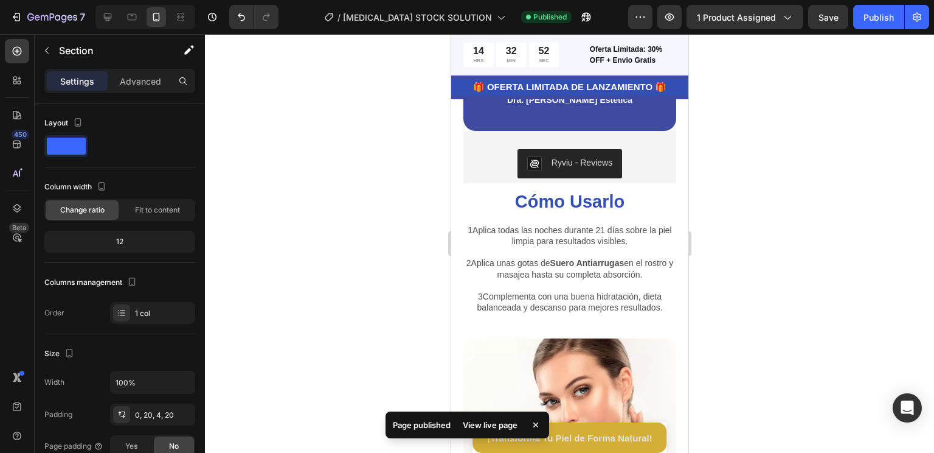
click at [470, 428] on div "View live page" at bounding box center [490, 424] width 69 height 17
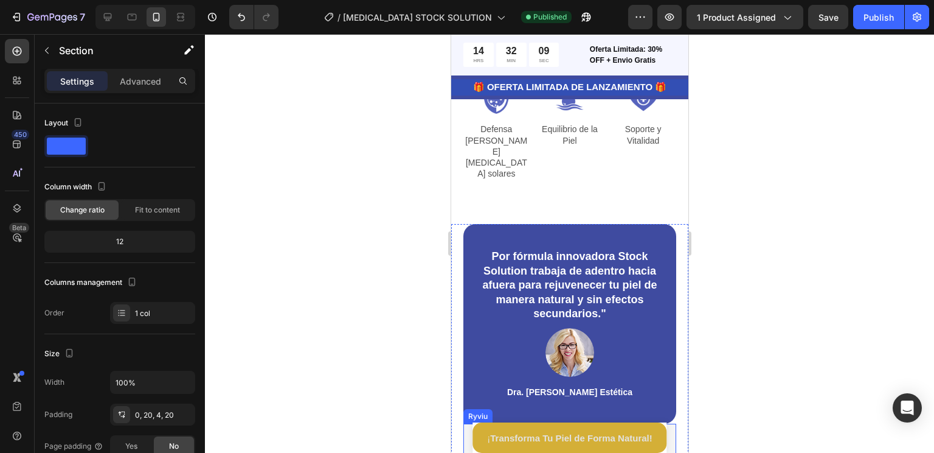
scroll to position [1852, 0]
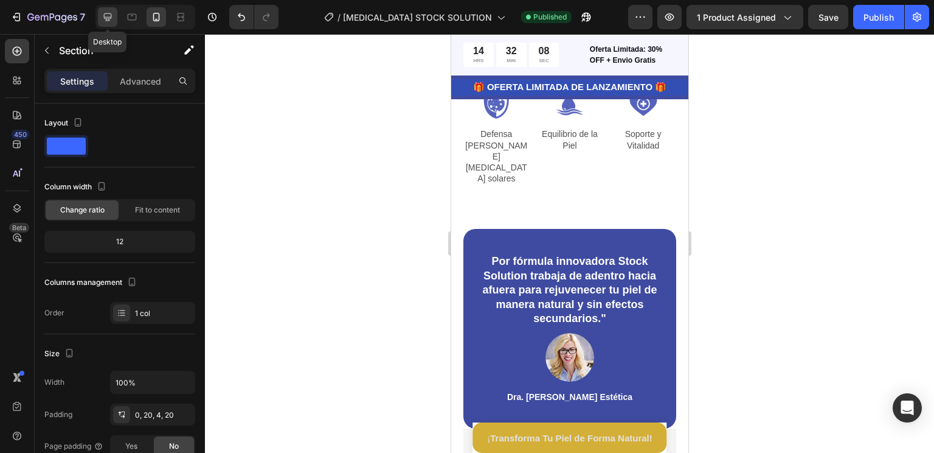
click at [111, 22] on icon at bounding box center [108, 17] width 12 height 12
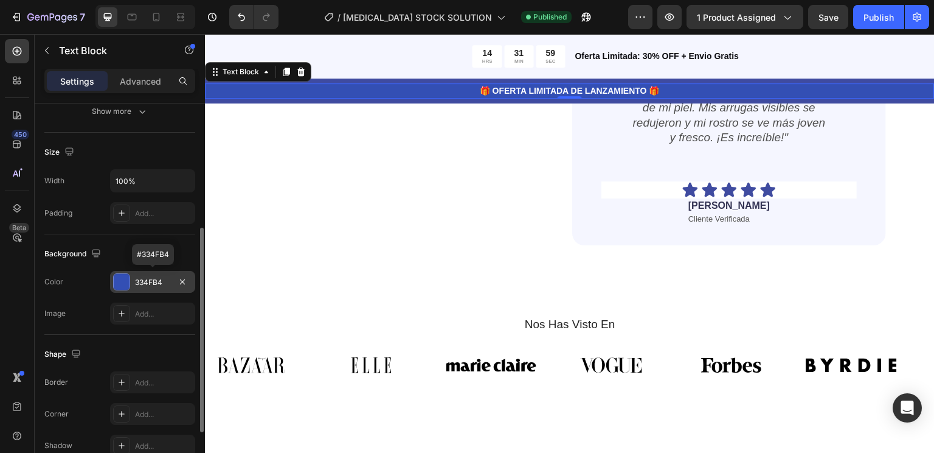
scroll to position [234, 0]
click at [167, 280] on div "334FB4" at bounding box center [152, 281] width 35 height 11
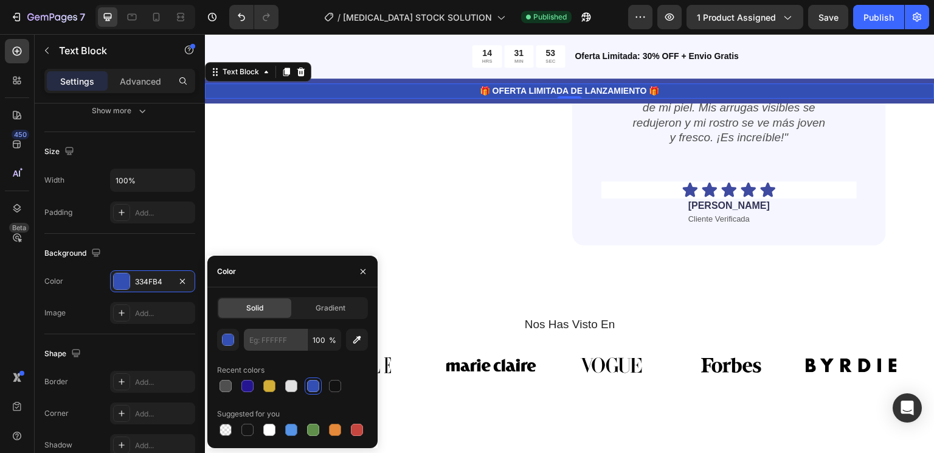
type input "334FB4"
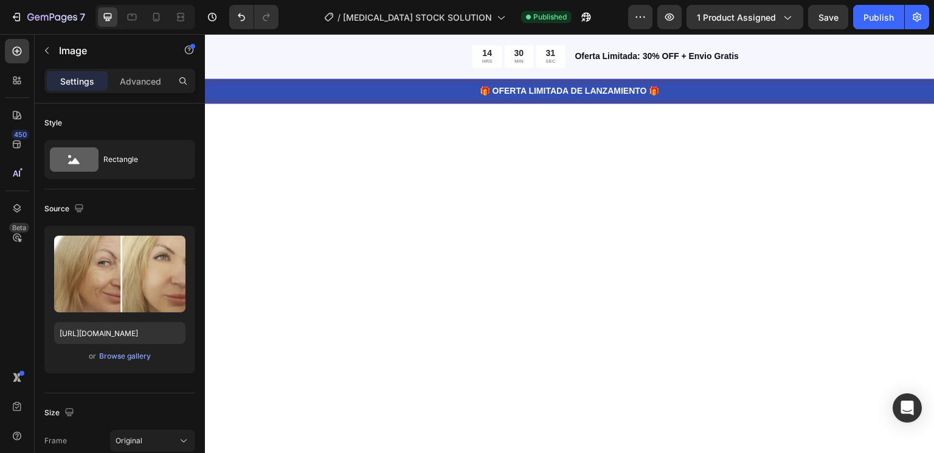
scroll to position [0, 0]
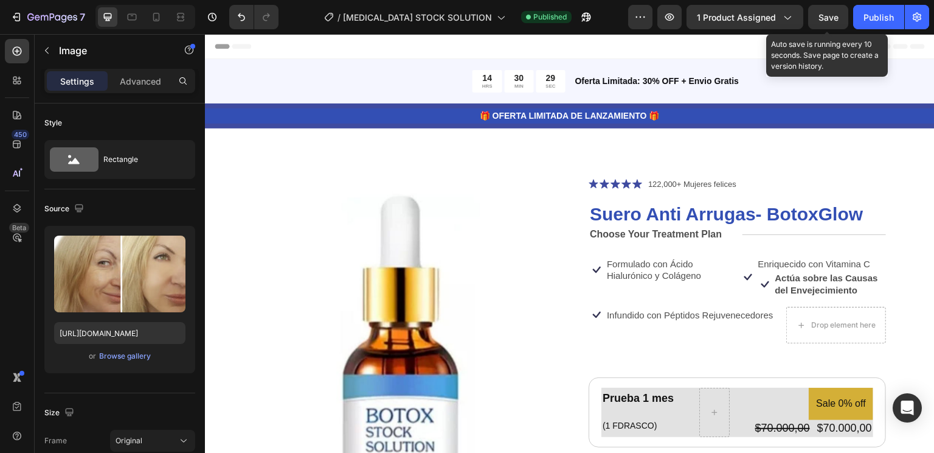
click at [831, 22] on span "Save" at bounding box center [829, 17] width 20 height 10
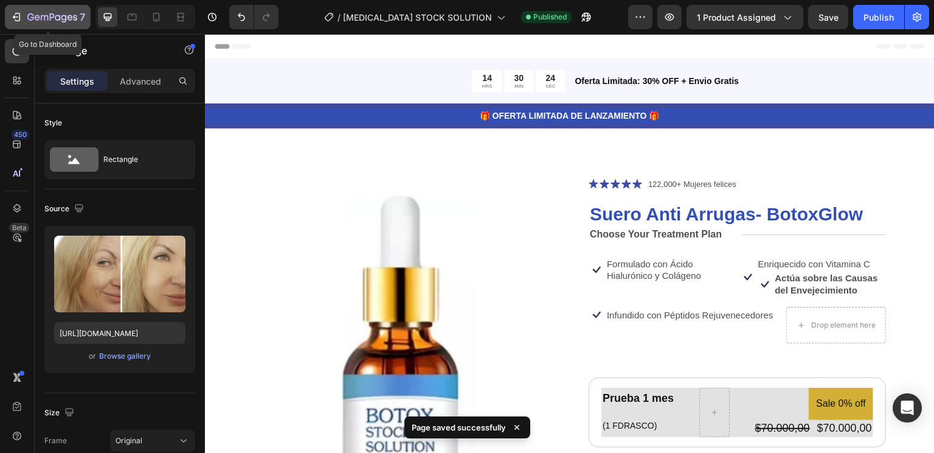
click at [37, 17] on icon "button" at bounding box center [52, 18] width 50 height 10
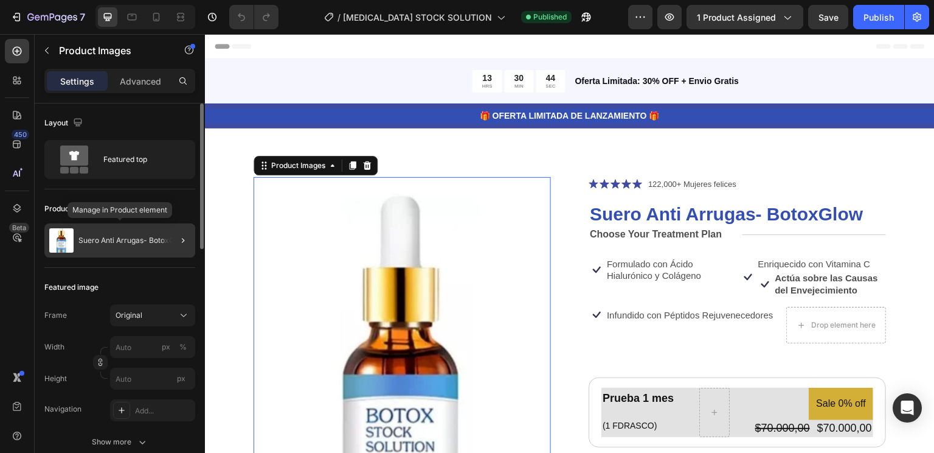
click at [122, 242] on p "Suero Anti Arrugas- BotoxGlow" at bounding box center [132, 240] width 108 height 9
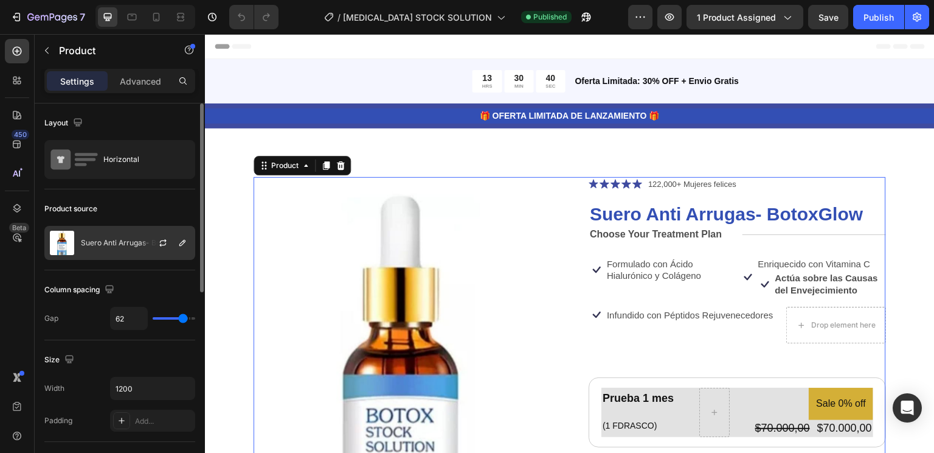
click at [95, 242] on p "Suero Anti Arrugas- BotoxGlow" at bounding box center [135, 242] width 108 height 9
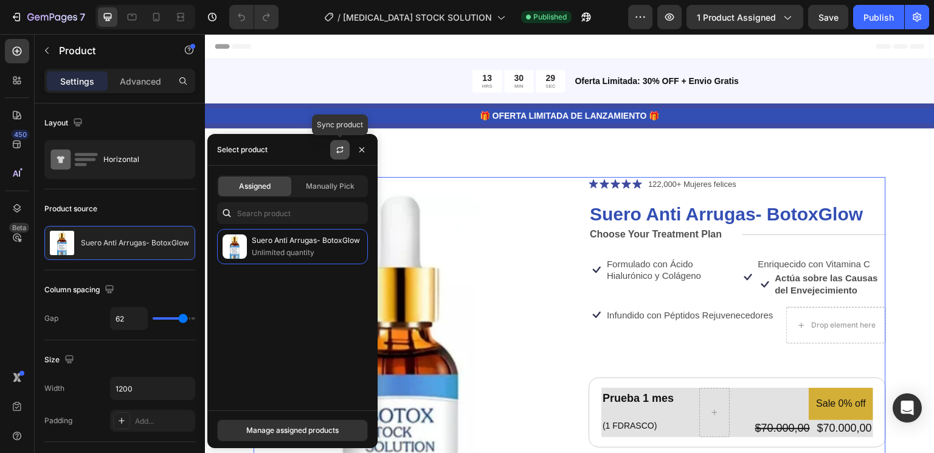
click at [331, 146] on button "button" at bounding box center [339, 149] width 19 height 19
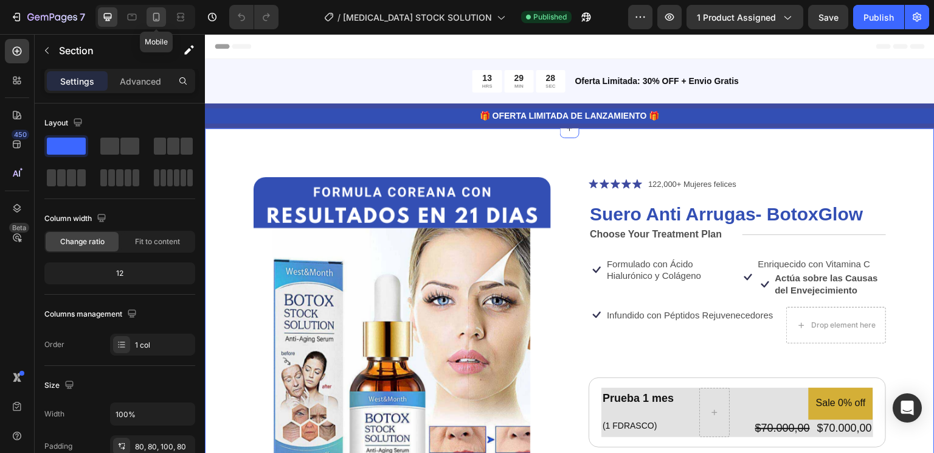
click at [164, 20] on div at bounding box center [156, 16] width 19 height 19
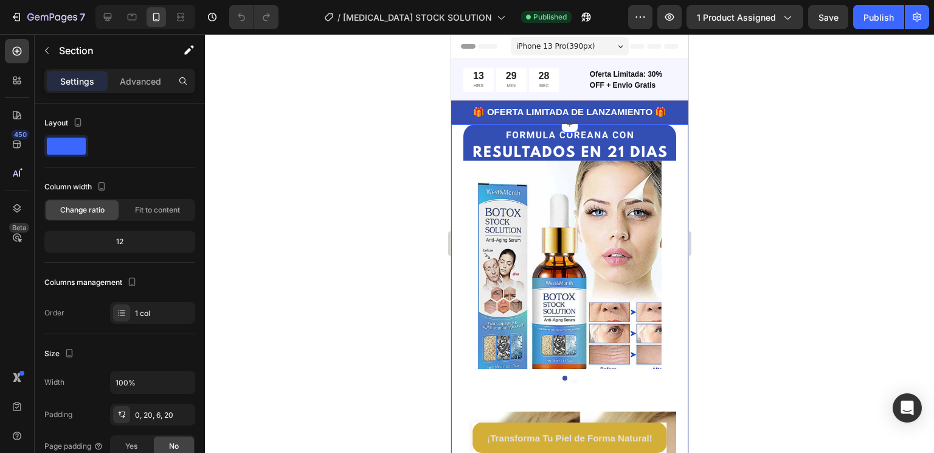
scroll to position [47, 0]
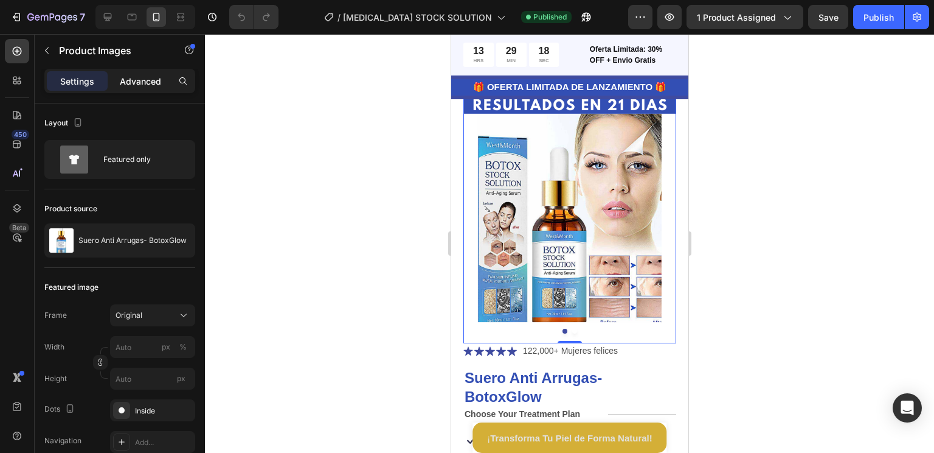
click at [148, 88] on div "Advanced" at bounding box center [140, 80] width 61 height 19
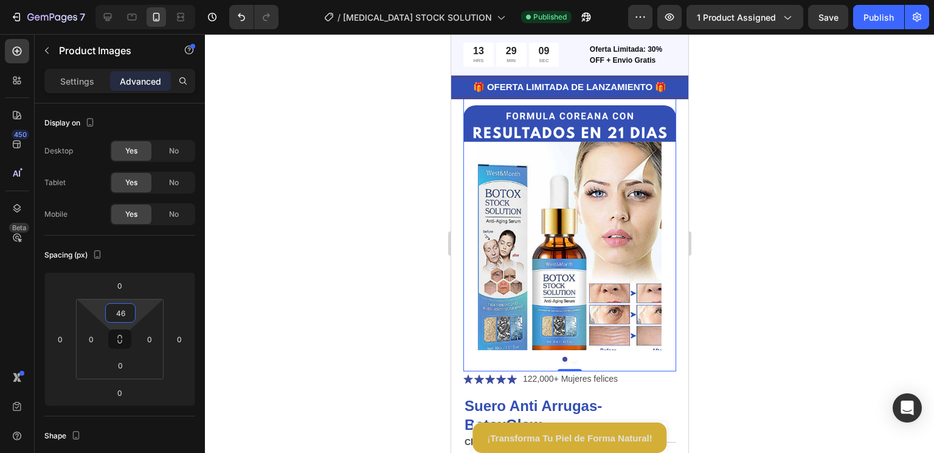
drag, startPoint x: 136, startPoint y: 309, endPoint x: 139, endPoint y: 295, distance: 14.2
click at [139, 0] on html "7 Version history / [MEDICAL_DATA] STOCK SOLUTION Published Preview 1 product a…" at bounding box center [467, 0] width 934 height 0
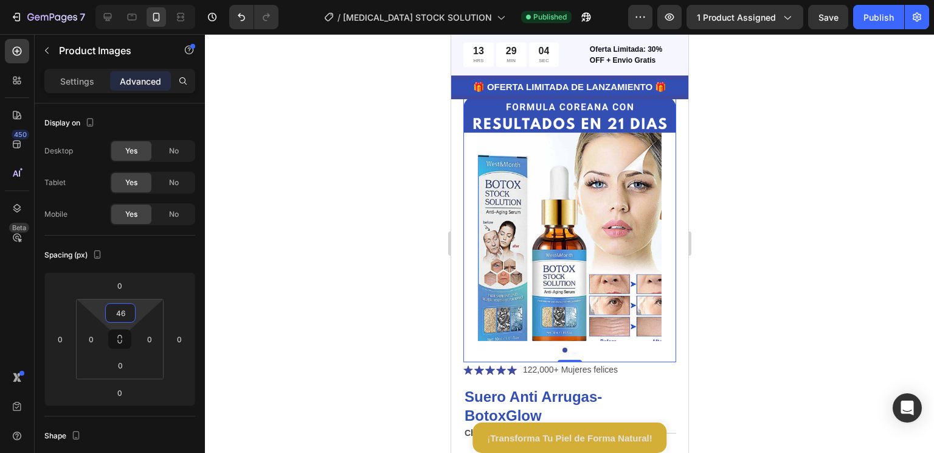
scroll to position [0, 0]
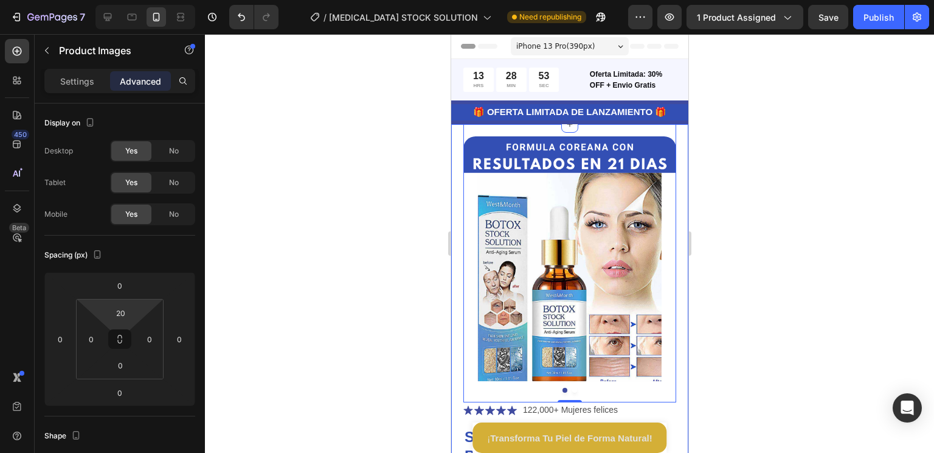
type input "18"
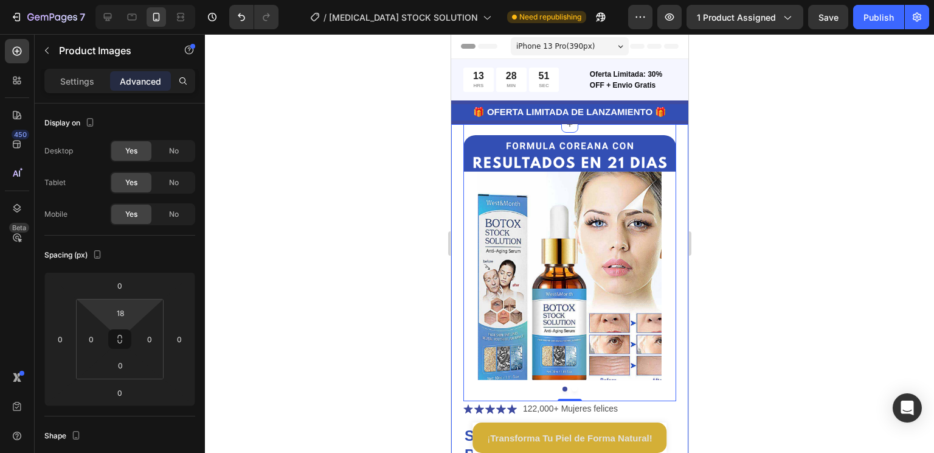
drag, startPoint x: 143, startPoint y: 304, endPoint x: 143, endPoint y: 313, distance: 8.5
click at [143, 0] on html "7 Version history / [MEDICAL_DATA] STOCK SOLUTION Need republishing Preview 1 p…" at bounding box center [467, 0] width 934 height 0
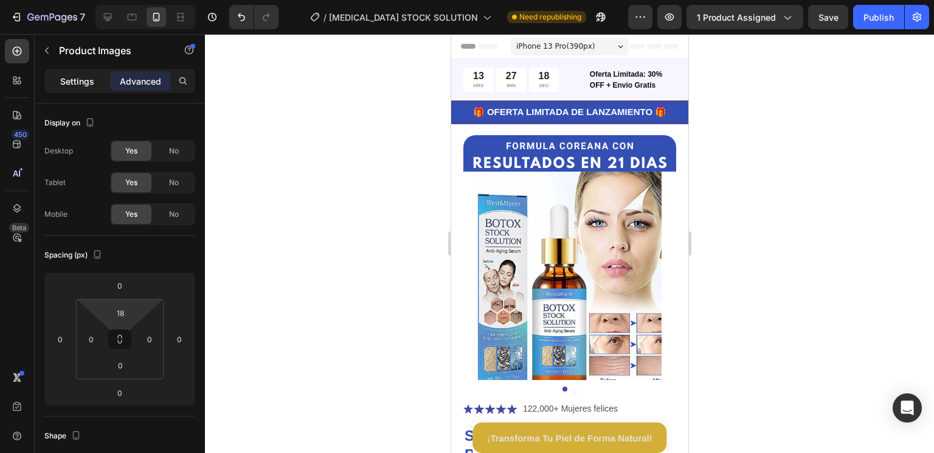
click at [66, 83] on p "Settings" at bounding box center [77, 81] width 34 height 13
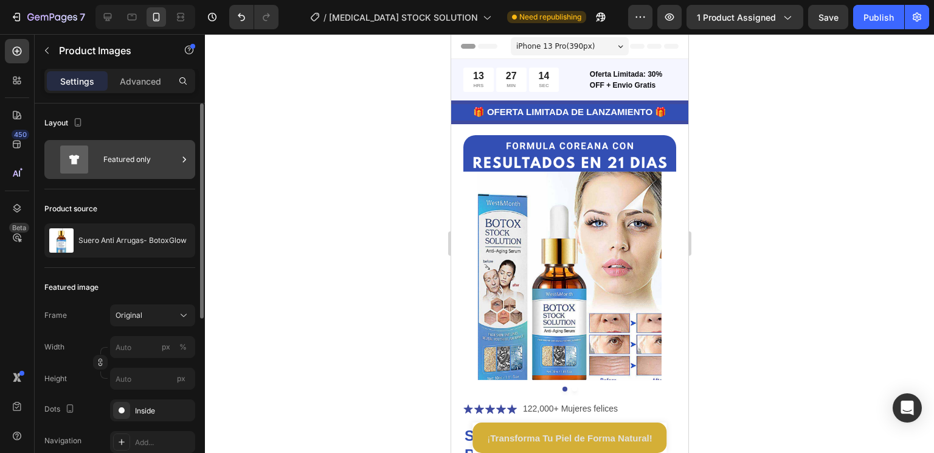
click at [137, 165] on div "Featured only" at bounding box center [140, 159] width 74 height 28
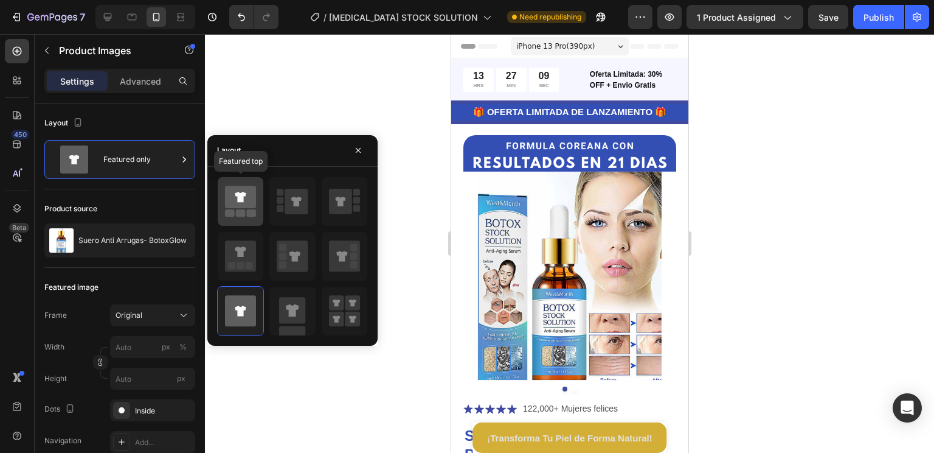
click at [250, 206] on icon at bounding box center [240, 197] width 31 height 23
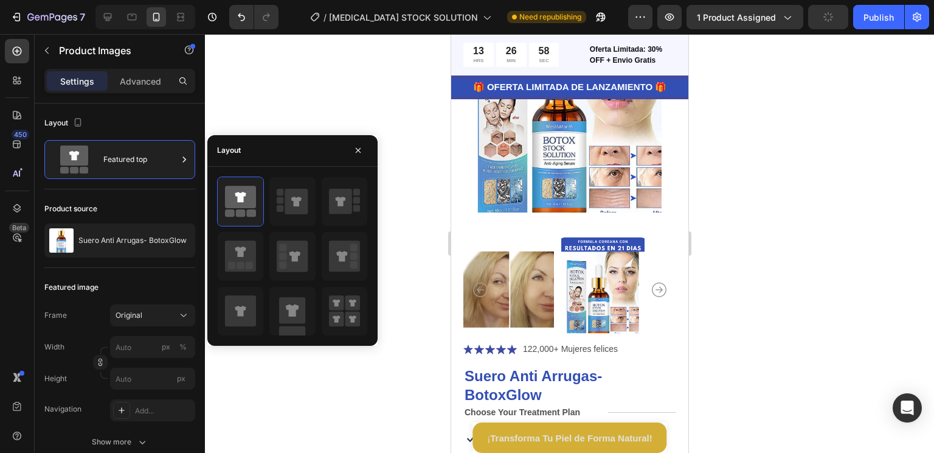
scroll to position [168, 0]
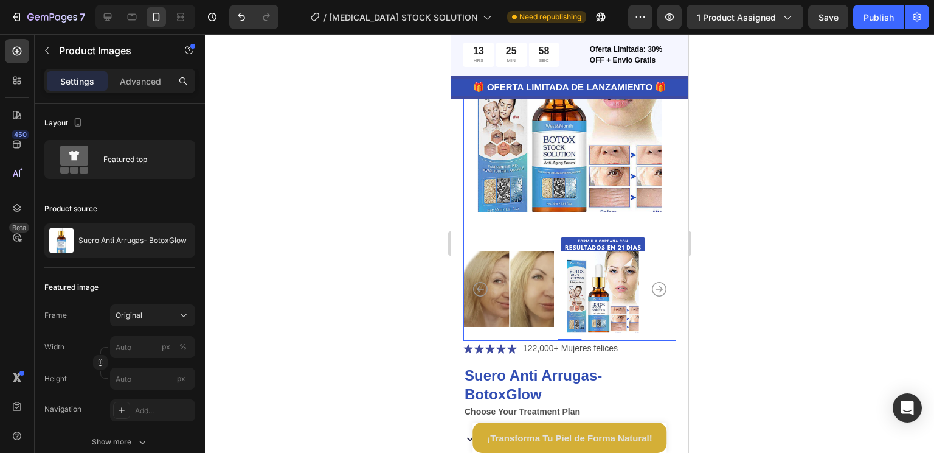
click at [602, 251] on img at bounding box center [602, 289] width 91 height 104
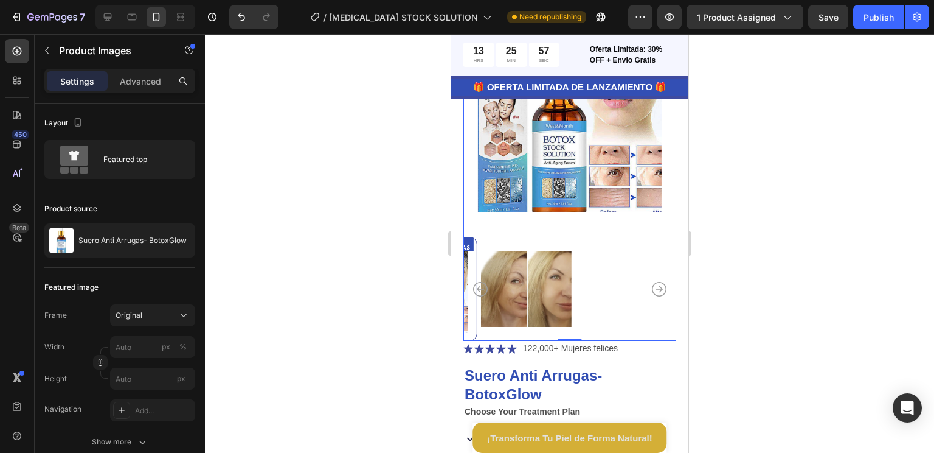
click at [602, 251] on div at bounding box center [569, 289] width 213 height 104
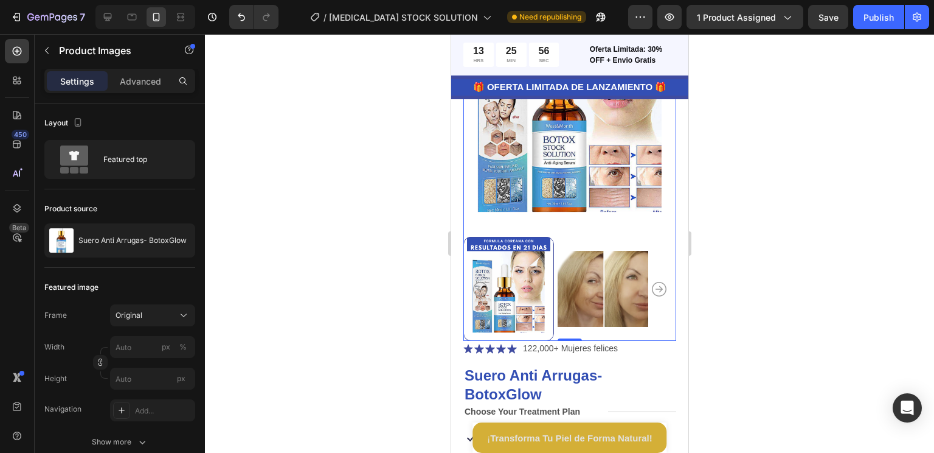
click at [813, 237] on div at bounding box center [569, 243] width 729 height 419
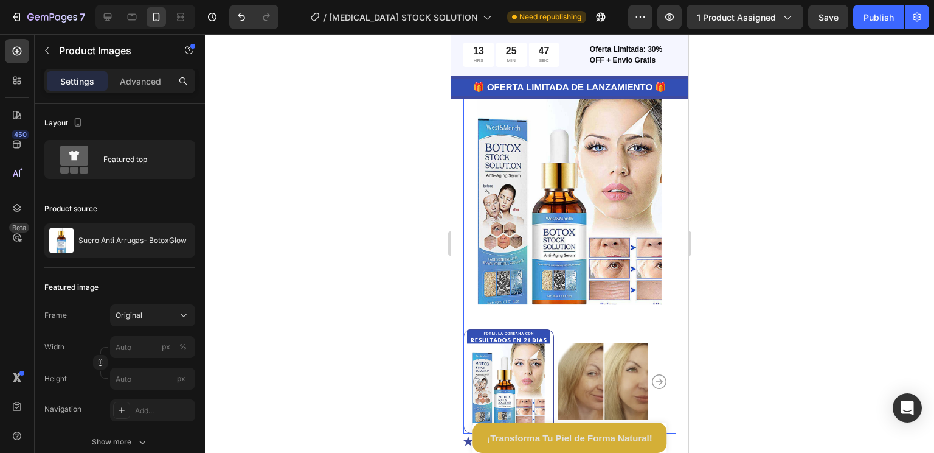
scroll to position [0, 0]
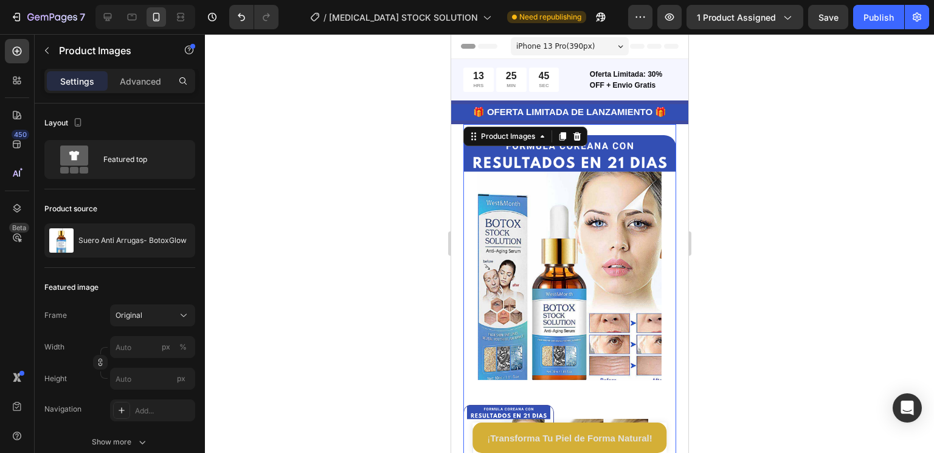
click at [771, 164] on div at bounding box center [569, 243] width 729 height 419
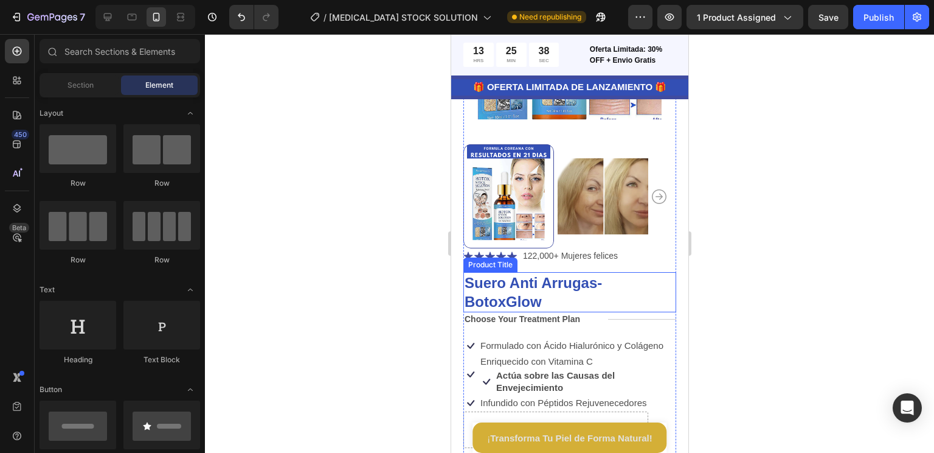
scroll to position [262, 0]
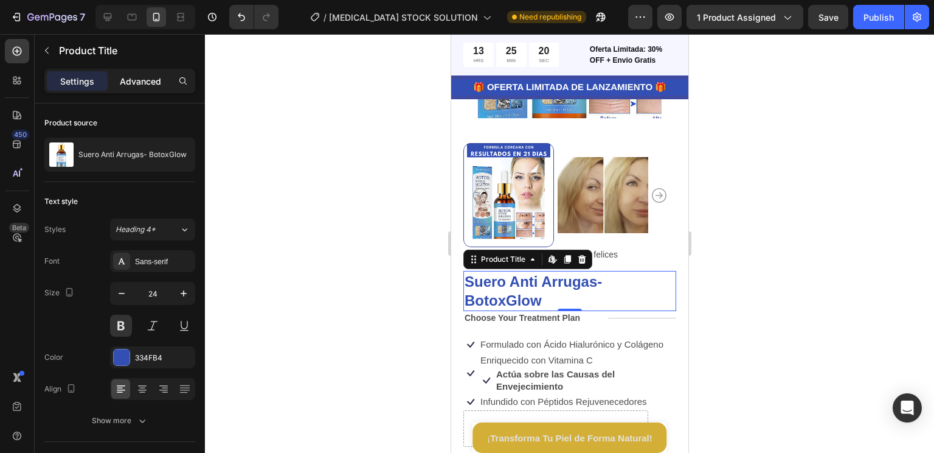
click at [140, 89] on div "Advanced" at bounding box center [140, 80] width 61 height 19
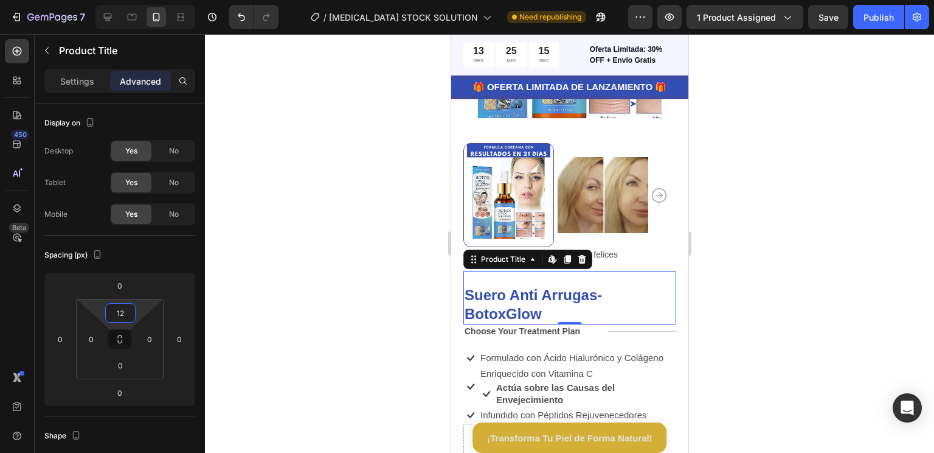
type input "0"
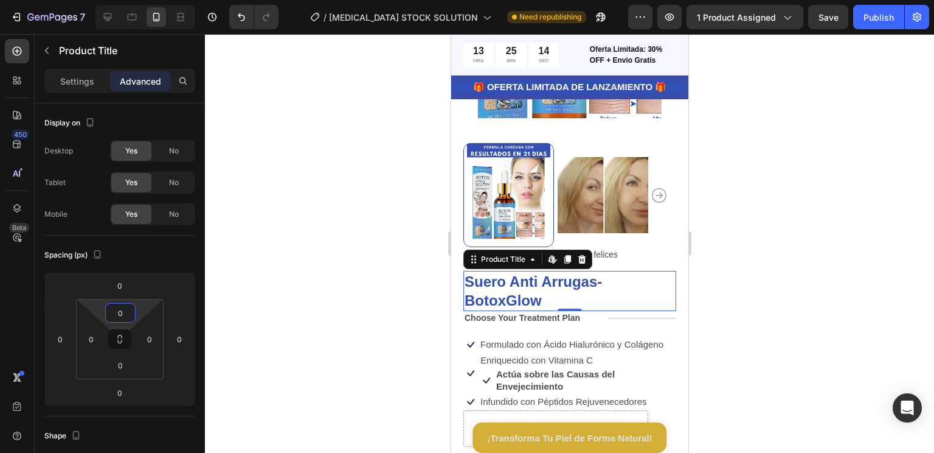
drag, startPoint x: 141, startPoint y: 303, endPoint x: 148, endPoint y: 329, distance: 26.6
click at [148, 0] on html "7 Version history / [MEDICAL_DATA] STOCK SOLUTION Need republishing Preview 1 p…" at bounding box center [467, 0] width 934 height 0
click at [754, 308] on div at bounding box center [569, 243] width 729 height 419
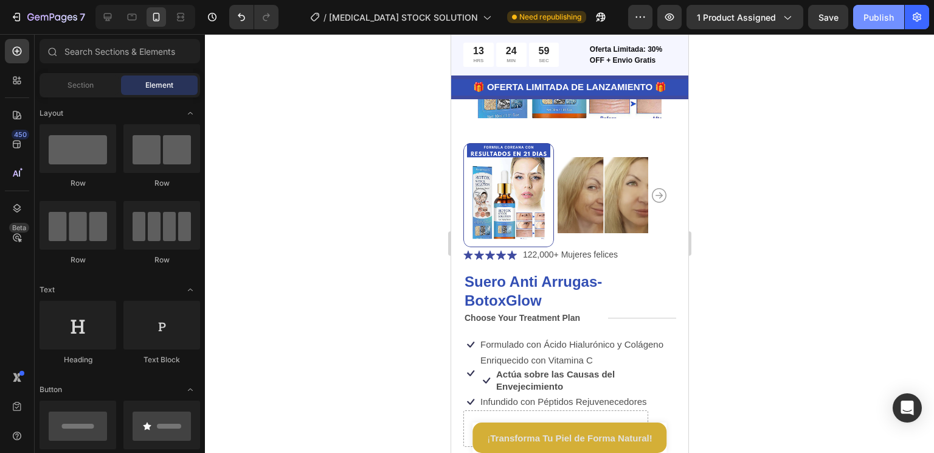
click at [874, 17] on div "Publish" at bounding box center [879, 17] width 30 height 13
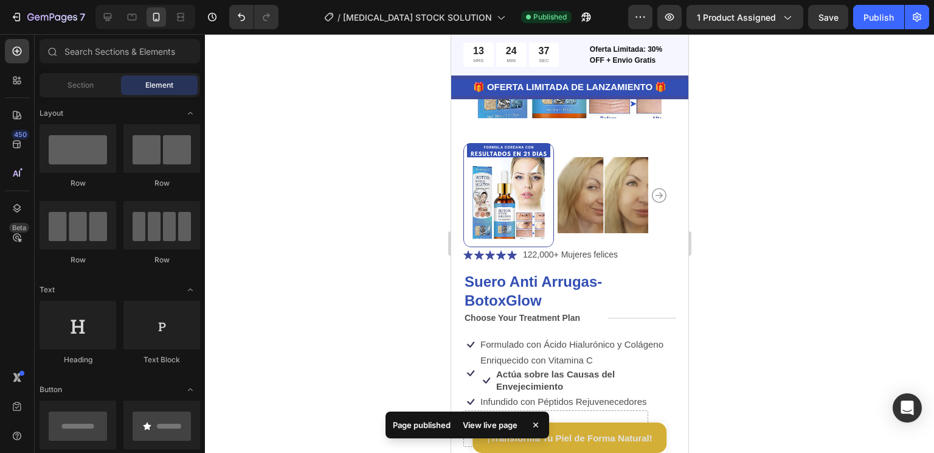
click at [469, 430] on div "View live page" at bounding box center [490, 424] width 69 height 17
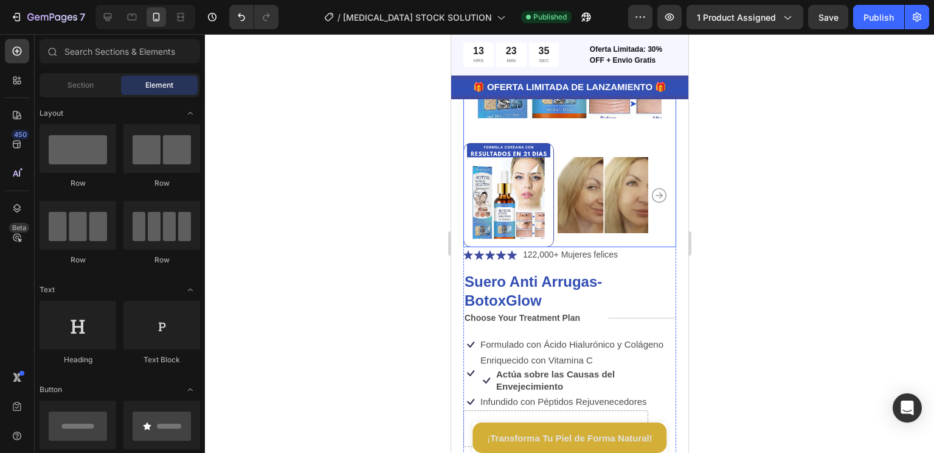
scroll to position [0, 0]
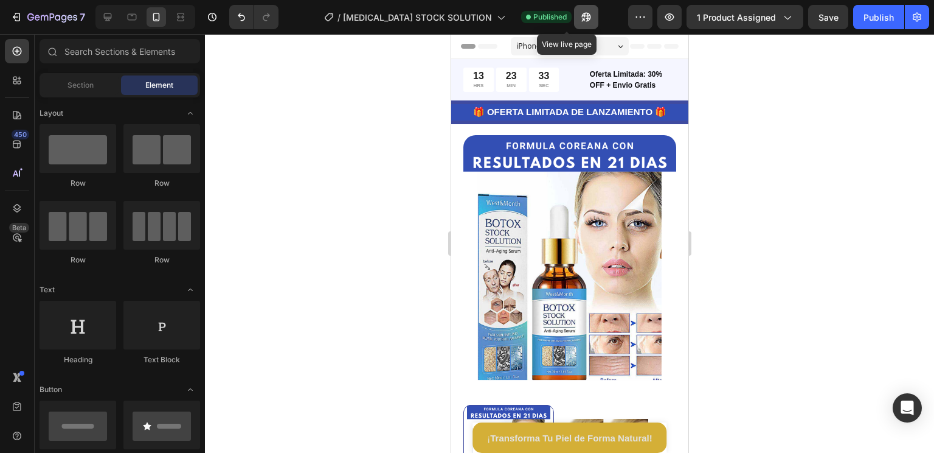
click at [580, 16] on icon "button" at bounding box center [586, 17] width 12 height 12
click at [113, 13] on icon at bounding box center [108, 17] width 12 height 12
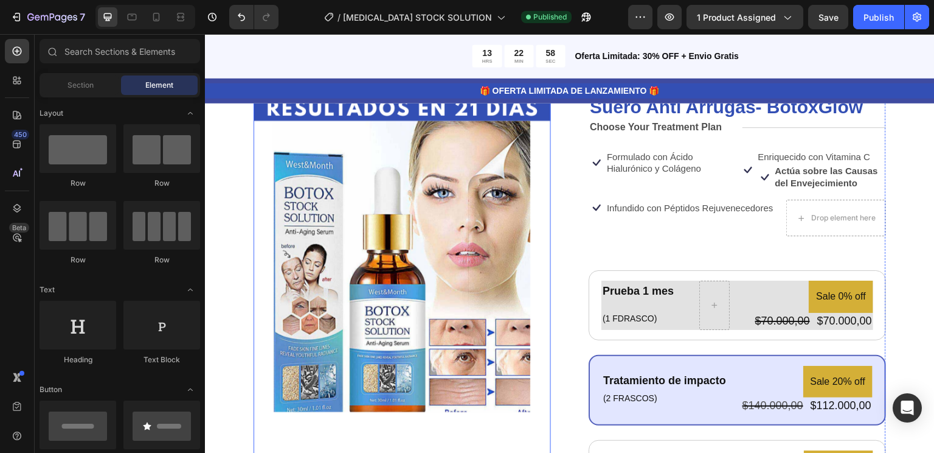
scroll to position [112, 0]
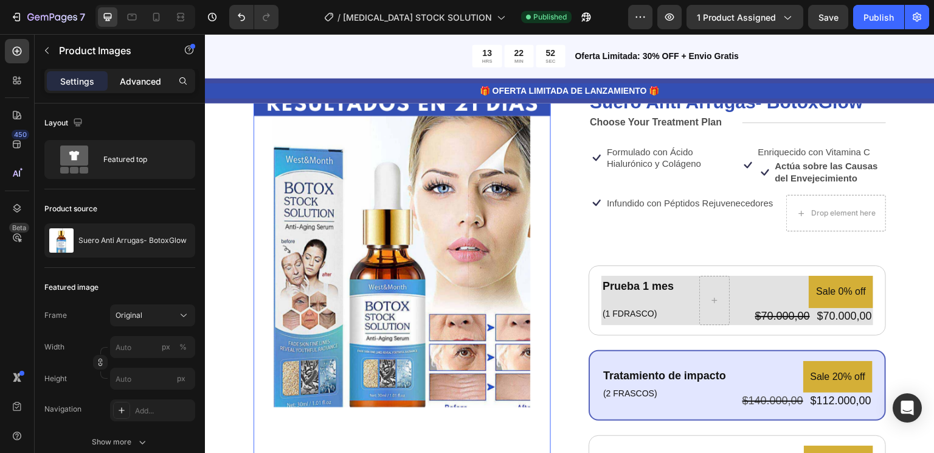
click at [130, 79] on p "Advanced" at bounding box center [140, 81] width 41 height 13
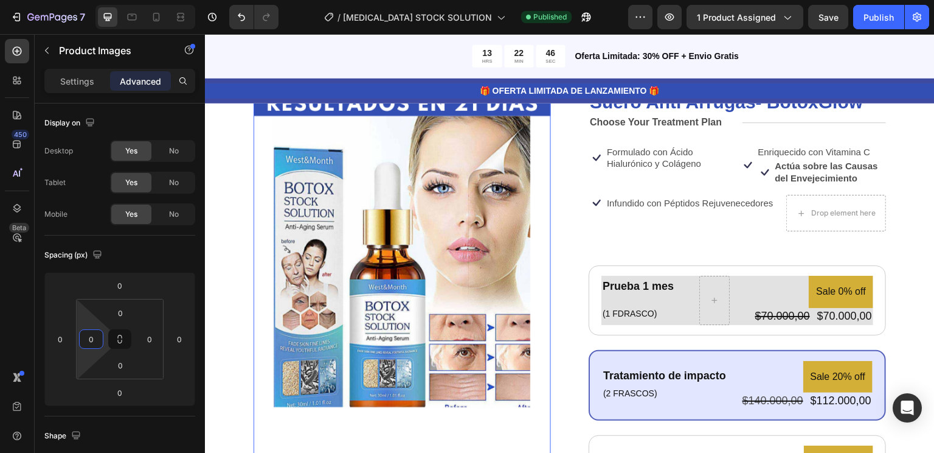
drag, startPoint x: 94, startPoint y: 321, endPoint x: 89, endPoint y: 325, distance: 6.5
click at [89, 0] on html "7 Version history / [MEDICAL_DATA] STOCK SOLUTION Published Preview 1 product a…" at bounding box center [467, 0] width 934 height 0
click at [323, 280] on img at bounding box center [402, 251] width 297 height 372
click at [157, 332] on input "0" at bounding box center [150, 339] width 18 height 18
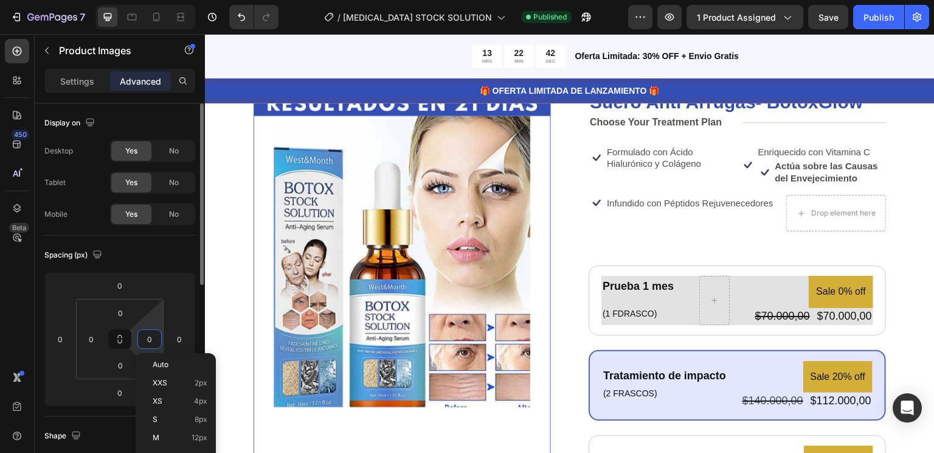
click at [154, 0] on html "7 Version history / [MEDICAL_DATA] STOCK SOLUTION Published Preview 1 product a…" at bounding box center [467, 0] width 934 height 0
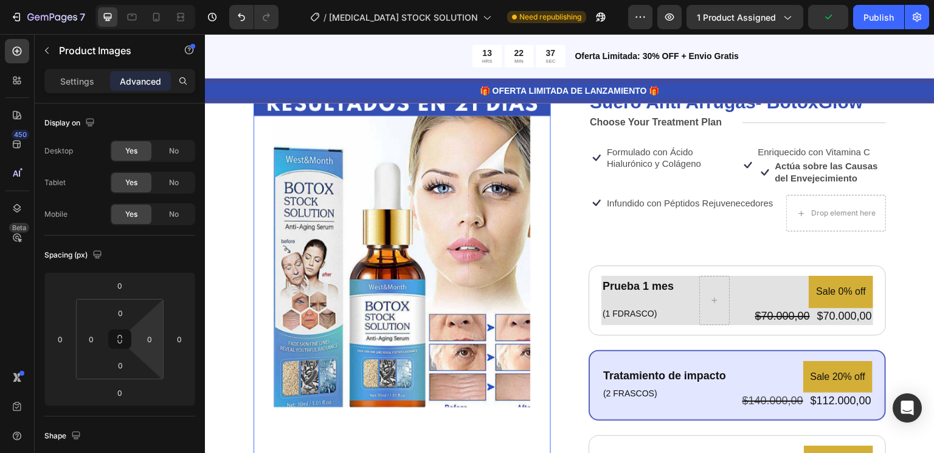
drag, startPoint x: 154, startPoint y: 319, endPoint x: 149, endPoint y: 327, distance: 9.8
click at [149, 0] on html "7 Version history / [MEDICAL_DATA] STOCK SOLUTION Need republishing Preview 1 p…" at bounding box center [467, 0] width 934 height 0
click at [185, 0] on html "7 Version history / [MEDICAL_DATA] STOCK SOLUTION Need republishing Preview 1 p…" at bounding box center [467, 0] width 934 height 0
type input "-10"
click at [190, 0] on html "7 Version history / [MEDICAL_DATA] STOCK SOLUTION Need republishing Preview 1 p…" at bounding box center [467, 0] width 934 height 0
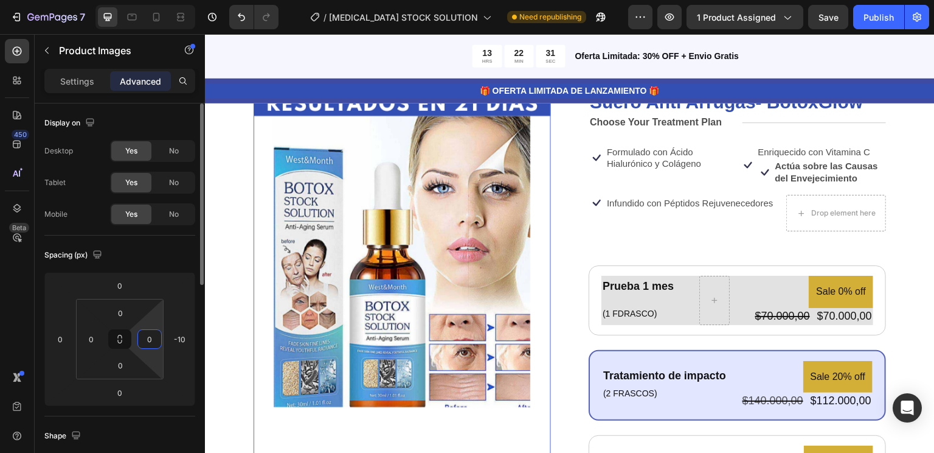
click at [155, 0] on html "7 Version history / [MEDICAL_DATA] STOCK SOLUTION Need republishing Preview 1 p…" at bounding box center [467, 0] width 934 height 0
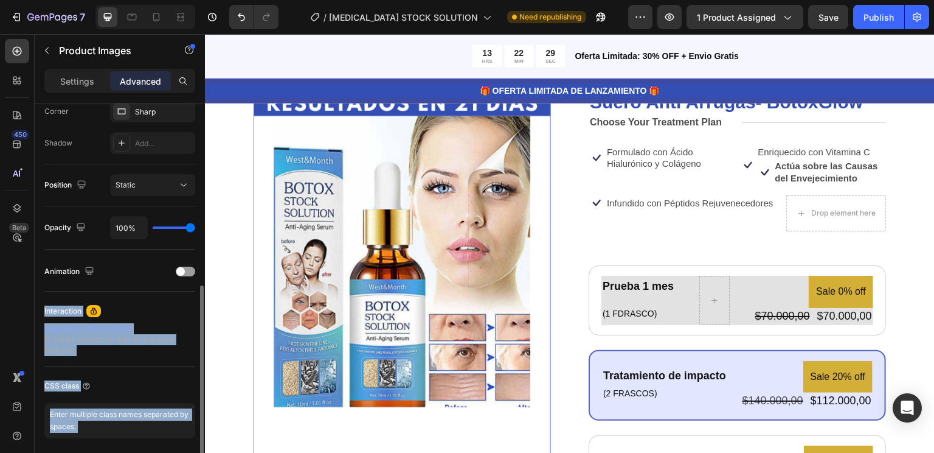
drag, startPoint x: 202, startPoint y: 318, endPoint x: 154, endPoint y: 249, distance: 83.9
click at [154, 249] on div "Display on Desktop Yes No Tablet Yes No Mobile Yes No Spacing (px) 0 0 0 -10 0 …" at bounding box center [120, 295] width 170 height 384
drag, startPoint x: 154, startPoint y: 249, endPoint x: 135, endPoint y: 76, distance: 174.4
click at [135, 76] on p "Advanced" at bounding box center [140, 81] width 41 height 13
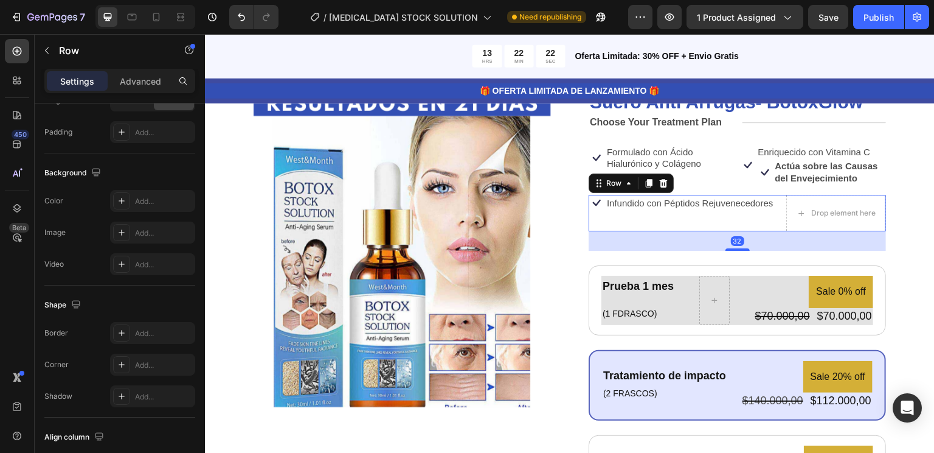
scroll to position [0, 0]
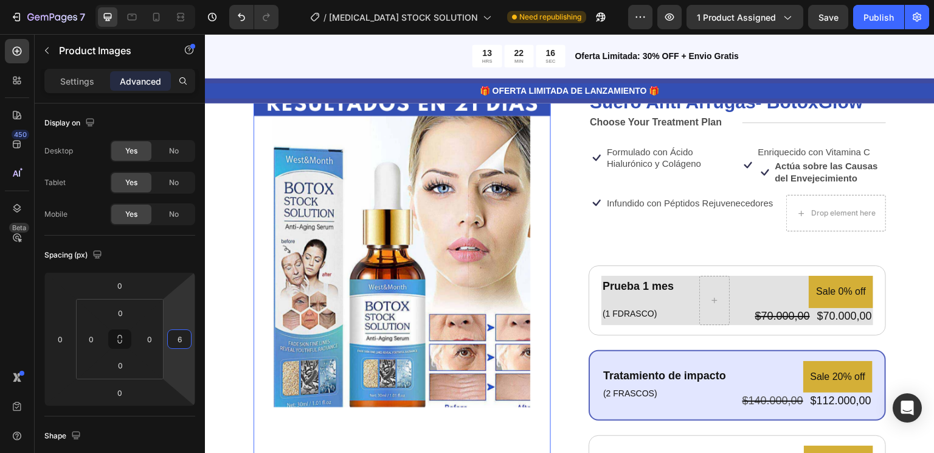
type input "4"
drag, startPoint x: 178, startPoint y: 324, endPoint x: 167, endPoint y: 319, distance: 11.7
click at [167, 0] on html "7 Version history / [MEDICAL_DATA] STOCK SOLUTION Need republishing Preview 1 p…" at bounding box center [467, 0] width 934 height 0
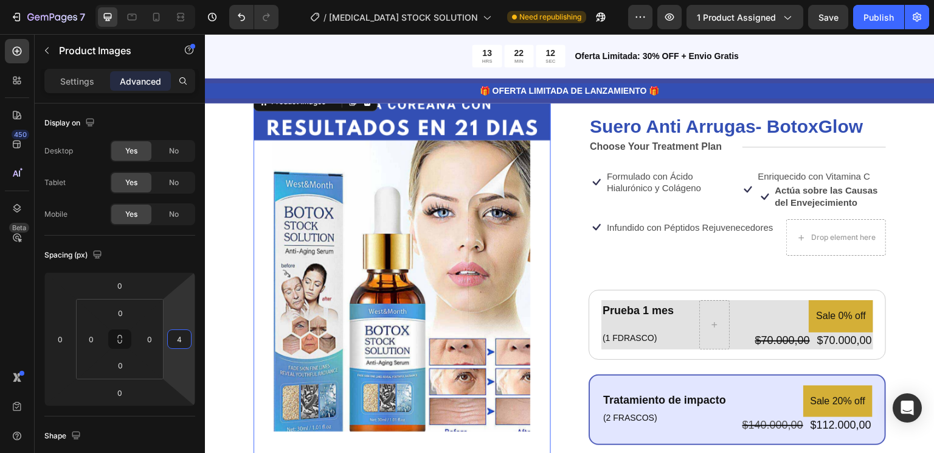
scroll to position [104, 0]
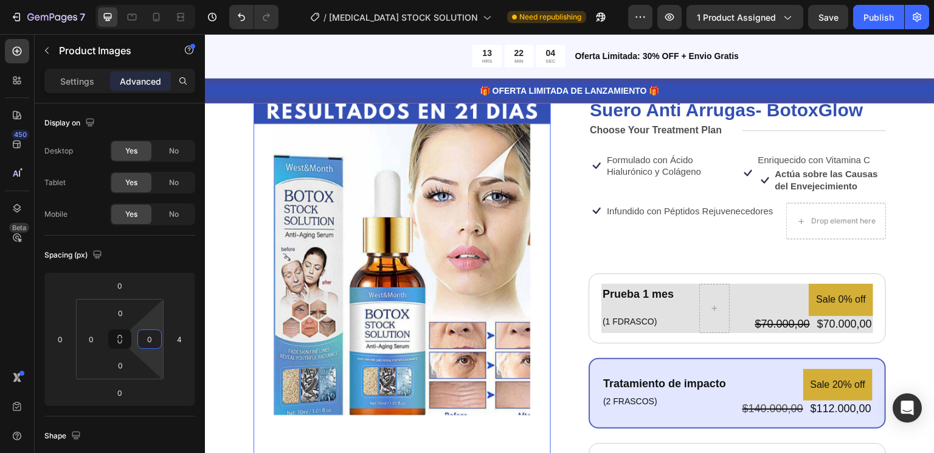
drag, startPoint x: 156, startPoint y: 324, endPoint x: 103, endPoint y: 327, distance: 52.4
click at [103, 0] on html "7 Version history / [MEDICAL_DATA] STOCK SOLUTION Need republishing Preview 1 p…" at bounding box center [467, 0] width 934 height 0
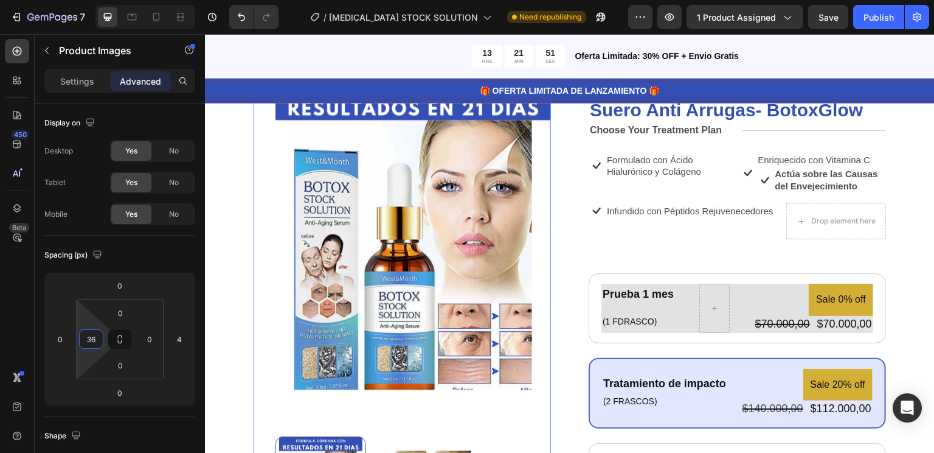
drag, startPoint x: 78, startPoint y: 327, endPoint x: 21, endPoint y: 316, distance: 58.8
click at [21, 0] on html "7 Version history / [MEDICAL_DATA] STOCK SOLUTION Need republishing Preview 1 p…" at bounding box center [467, 0] width 934 height 0
click at [270, 296] on div "Product Images 0" at bounding box center [402, 307] width 297 height 468
click at [872, 17] on div "Publish" at bounding box center [879, 17] width 30 height 13
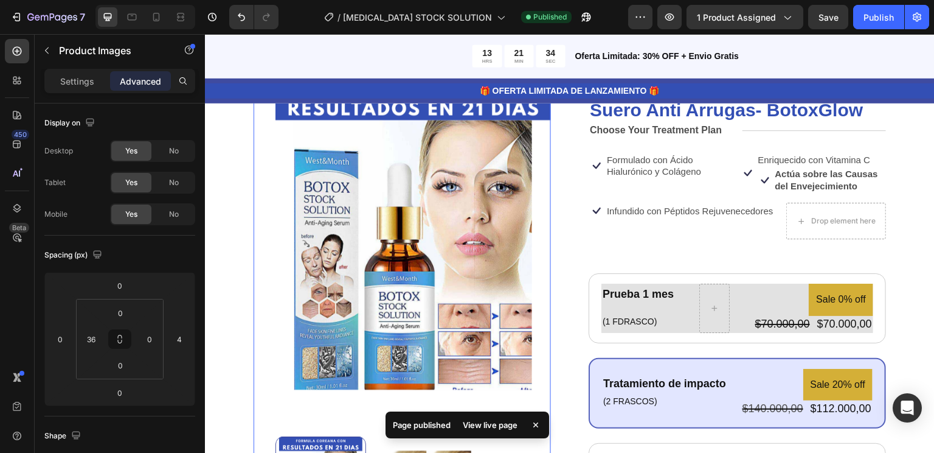
click at [468, 424] on div "View live page" at bounding box center [490, 424] width 69 height 17
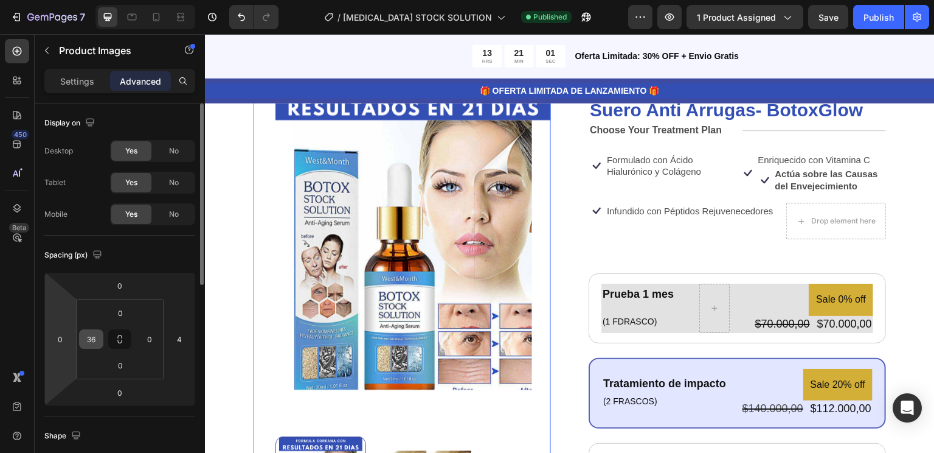
drag, startPoint x: 97, startPoint y: 329, endPoint x: 80, endPoint y: 330, distance: 17.1
click at [80, 330] on div "36" at bounding box center [91, 338] width 24 height 19
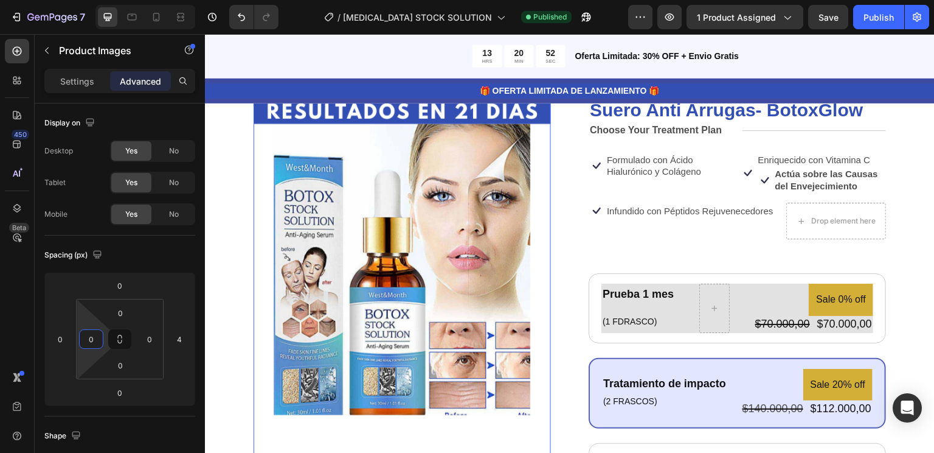
drag, startPoint x: 96, startPoint y: 325, endPoint x: 83, endPoint y: 349, distance: 26.4
click at [83, 0] on html "7 Version history / [MEDICAL_DATA] STOCK SOLUTION Published Preview 1 product a…" at bounding box center [467, 0] width 934 height 0
drag, startPoint x: 93, startPoint y: 348, endPoint x: 93, endPoint y: 327, distance: 21.3
click at [93, 327] on div "0 0 0 0" at bounding box center [120, 339] width 88 height 80
drag, startPoint x: 93, startPoint y: 327, endPoint x: 75, endPoint y: 329, distance: 18.3
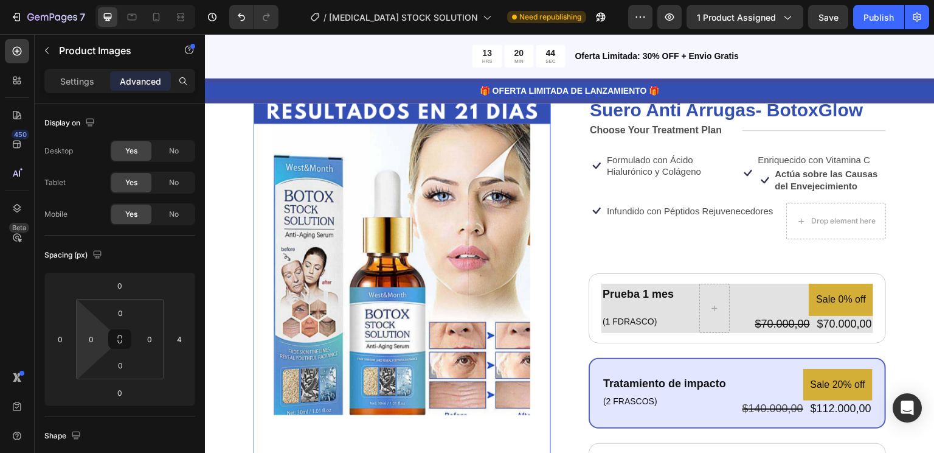
click at [75, 0] on html "7 Version history / [MEDICAL_DATA] STOCK SOLUTION Need republishing Preview 1 p…" at bounding box center [467, 0] width 934 height 0
click at [94, 347] on input "0" at bounding box center [91, 339] width 18 height 18
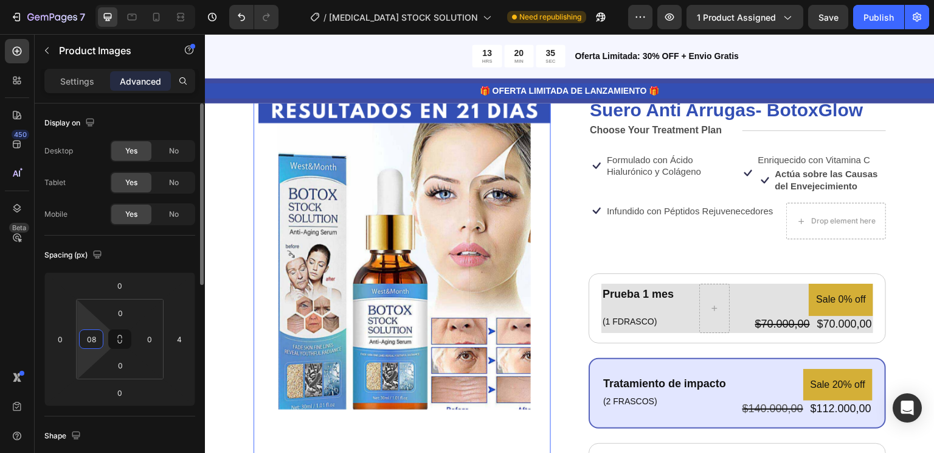
type input "0"
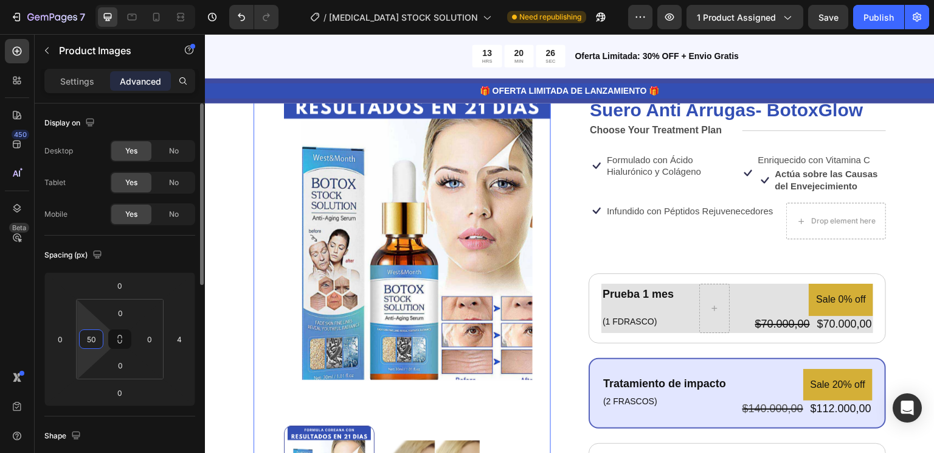
type input "5"
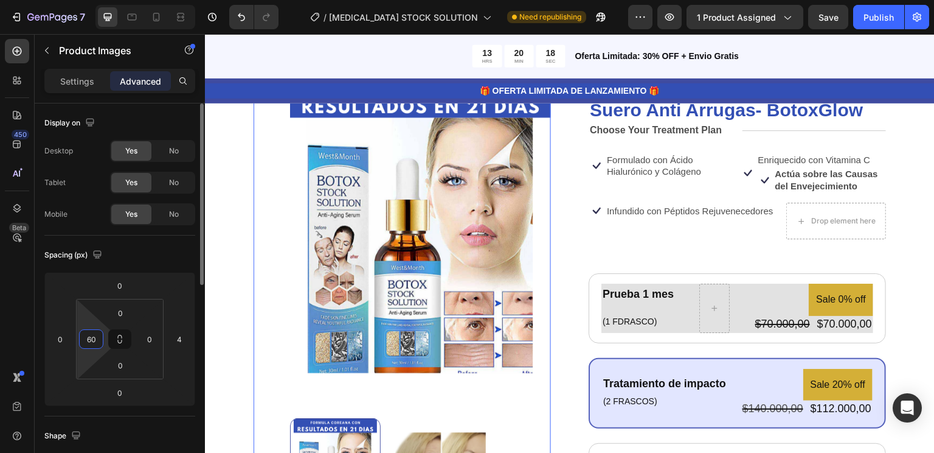
type input "6"
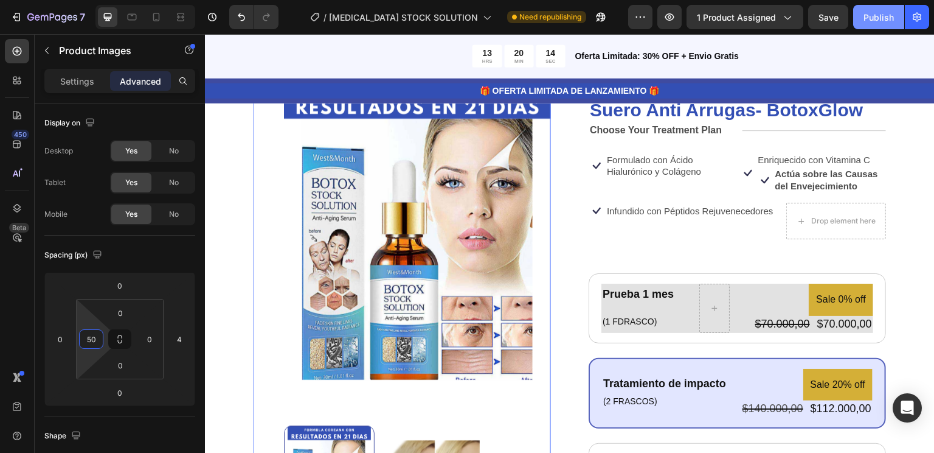
click at [872, 14] on div "Publish" at bounding box center [879, 17] width 30 height 13
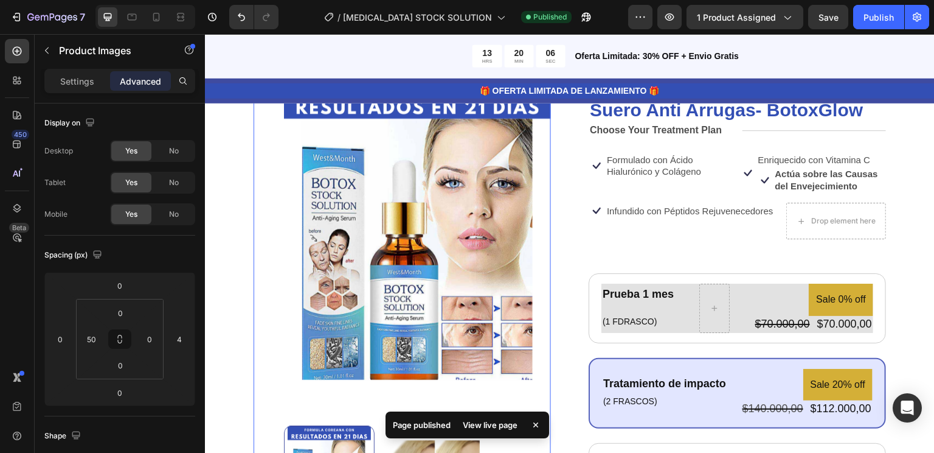
click at [452, 427] on div "Page published View live page" at bounding box center [468, 424] width 164 height 27
click at [465, 431] on div "View live page" at bounding box center [490, 424] width 69 height 17
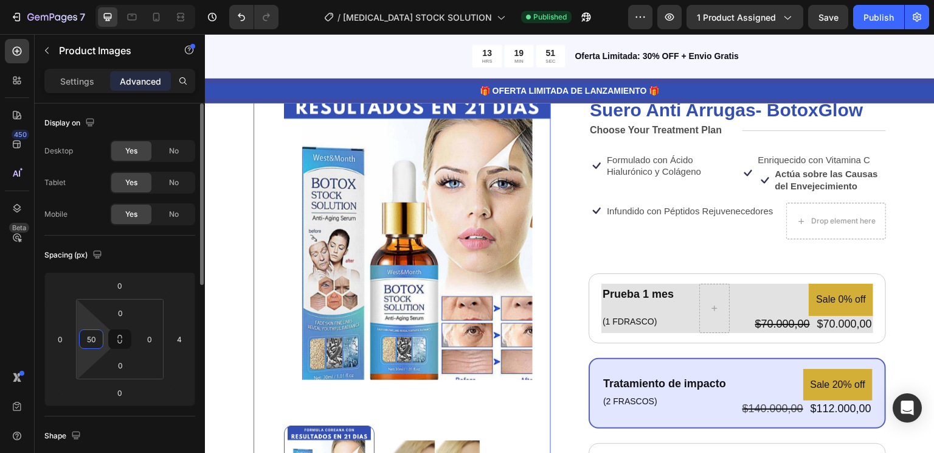
click at [92, 340] on input "50" at bounding box center [91, 339] width 18 height 18
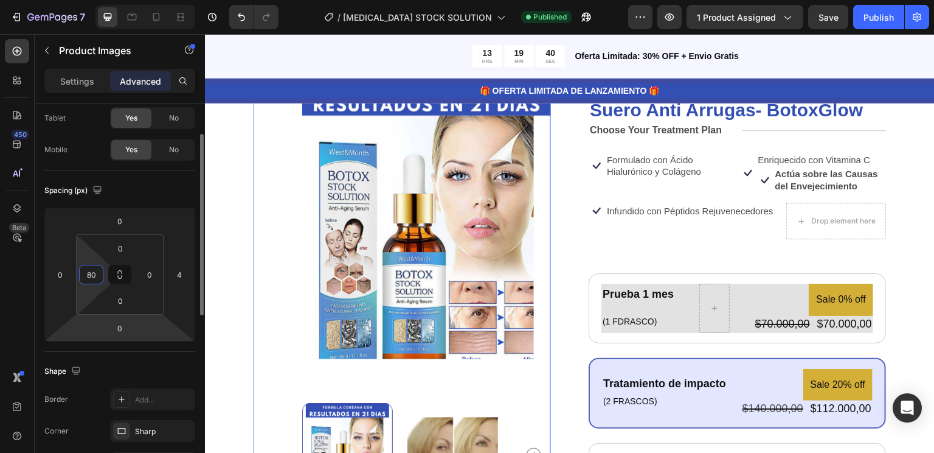
scroll to position [0, 0]
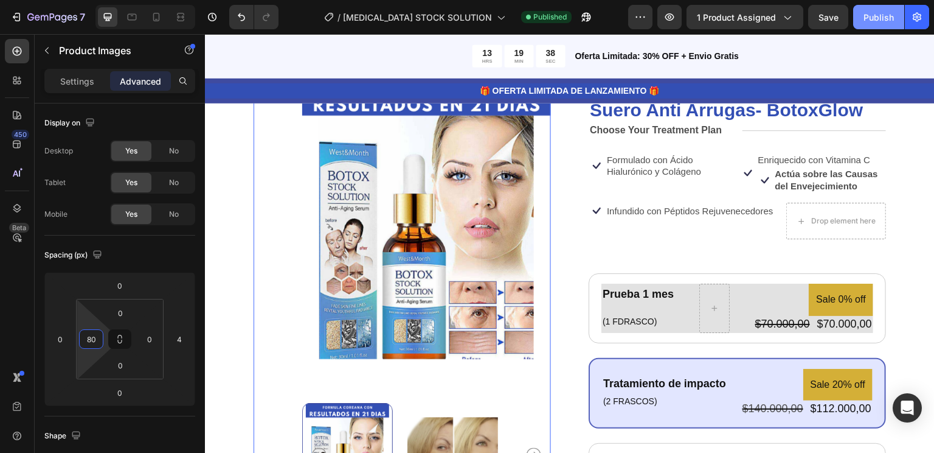
type input "80"
click at [878, 20] on div "Publish" at bounding box center [879, 17] width 30 height 13
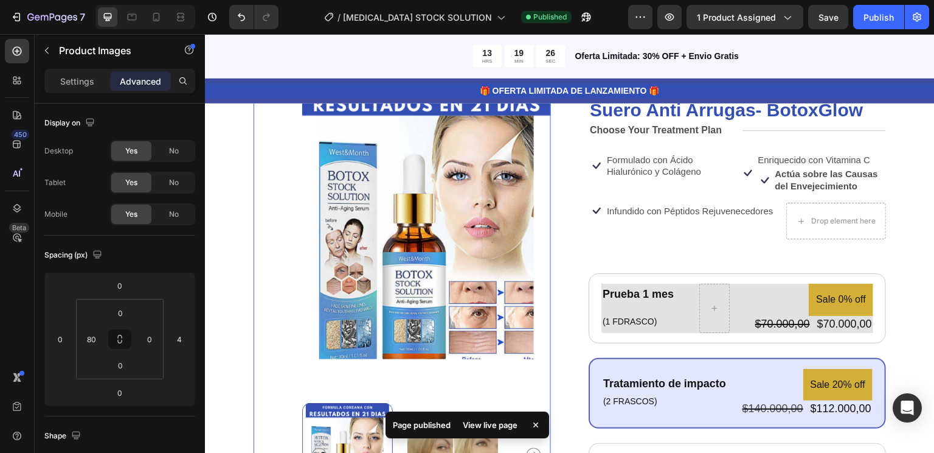
click at [484, 426] on div "View live page" at bounding box center [490, 424] width 69 height 17
